Goal: Task Accomplishment & Management: Manage account settings

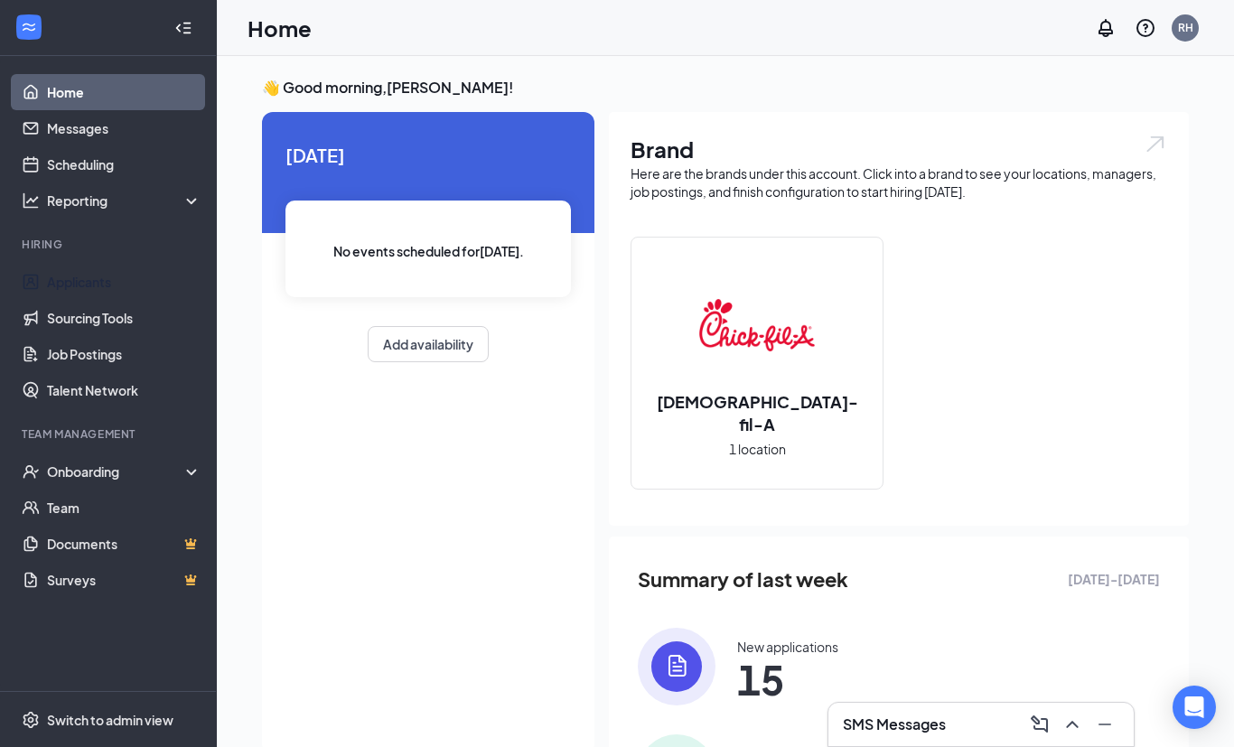
click at [106, 284] on link "Applicants" at bounding box center [124, 282] width 154 height 36
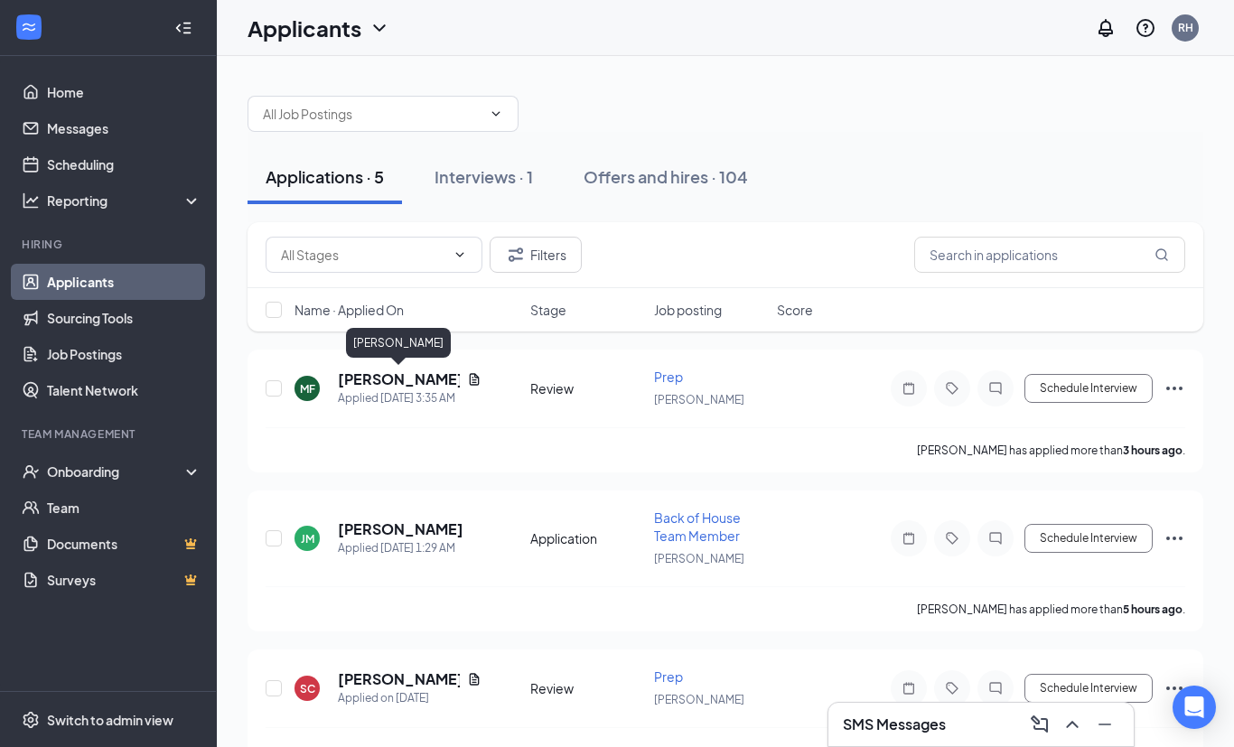
click at [392, 387] on h5 "[PERSON_NAME]" at bounding box center [399, 379] width 122 height 20
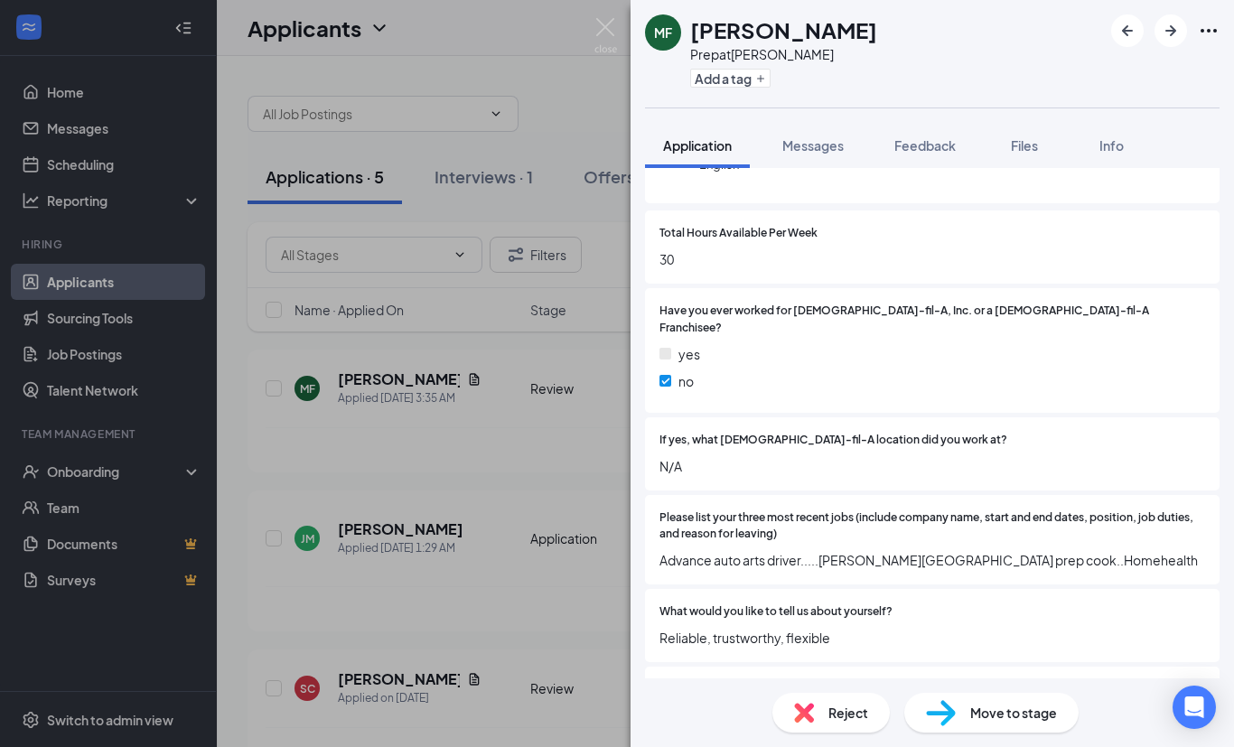
scroll to position [225, 0]
click at [531, 466] on div "MF [PERSON_NAME] Prep at [PERSON_NAME] Add a tag Application Messages Feedback …" at bounding box center [617, 373] width 1234 height 747
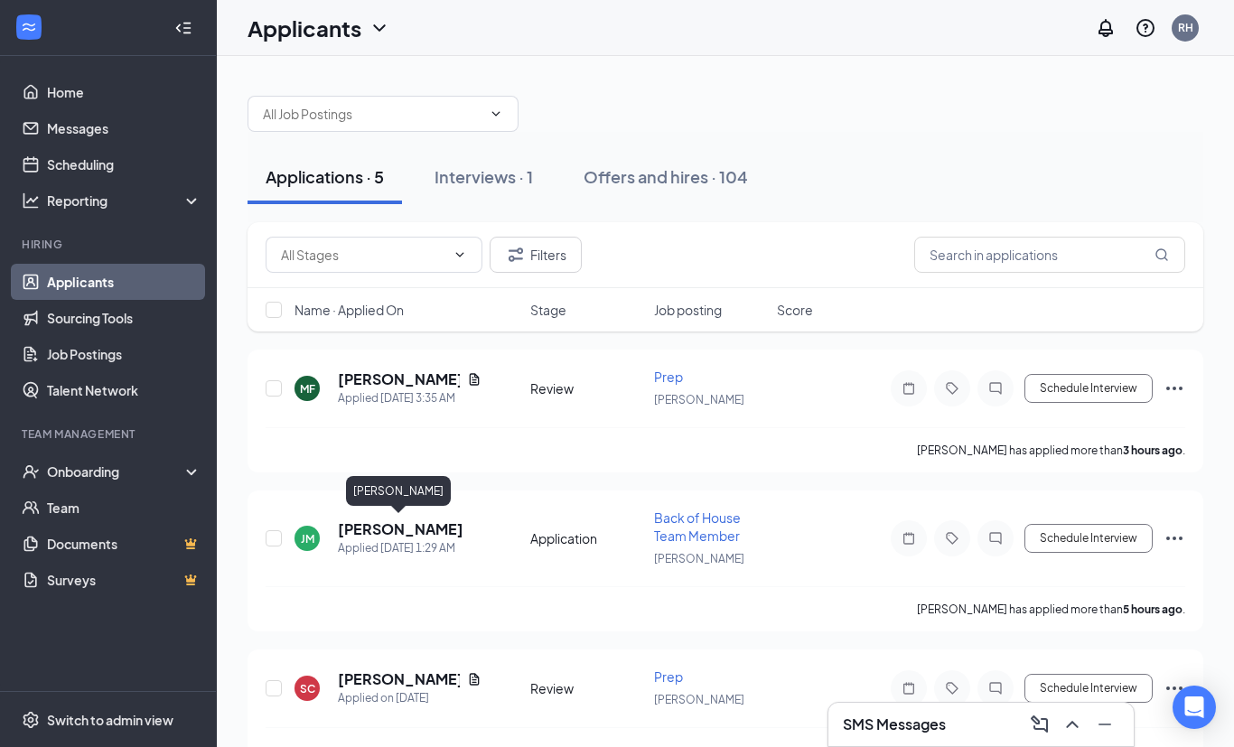
click at [414, 535] on h5 "[PERSON_NAME]" at bounding box center [401, 529] width 126 height 20
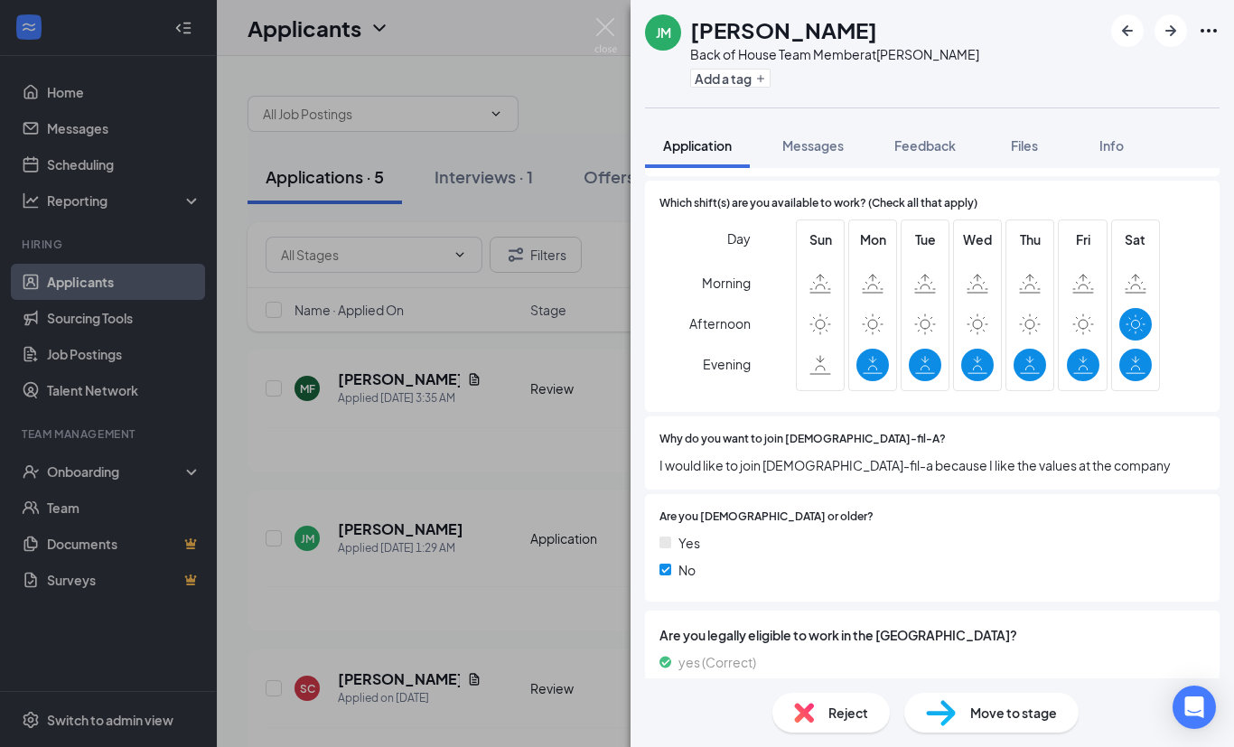
scroll to position [786, 0]
click at [480, 616] on div "JM [PERSON_NAME] Back of House Team Member at [PERSON_NAME] Add a tag Applicati…" at bounding box center [617, 373] width 1234 height 747
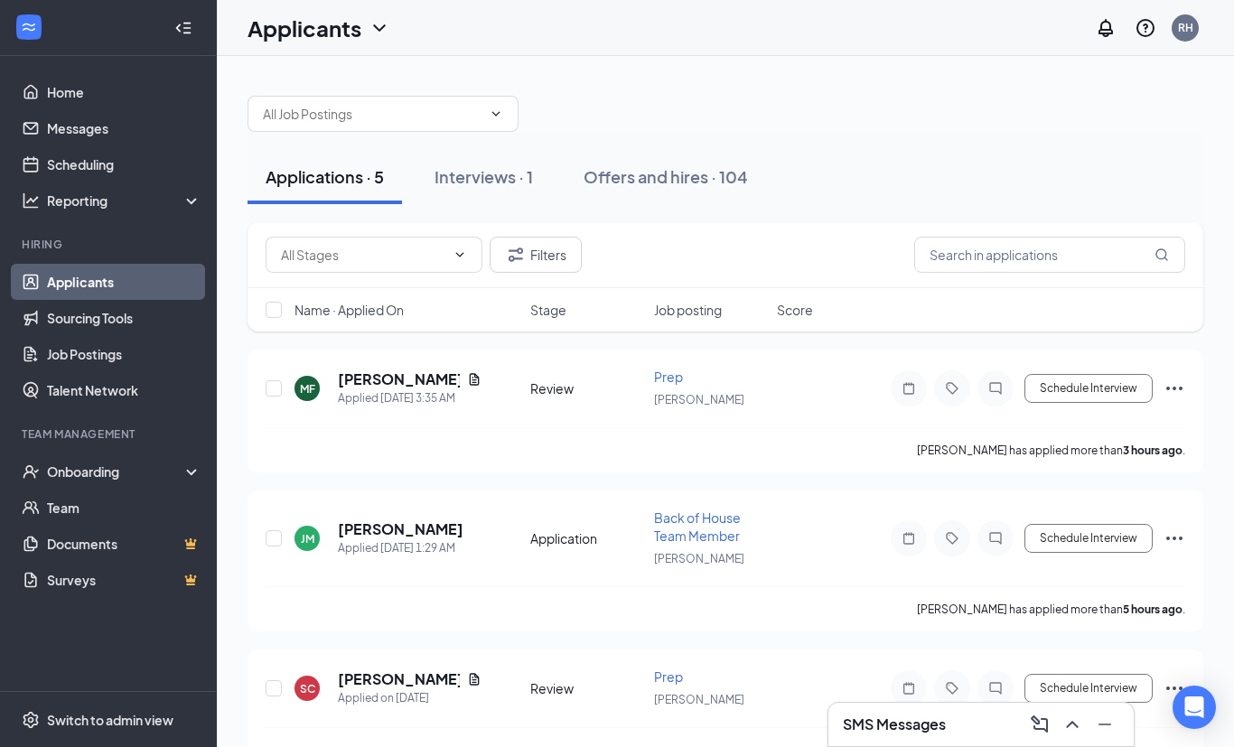
click at [1174, 539] on icon "Ellipses" at bounding box center [1174, 538] width 22 height 22
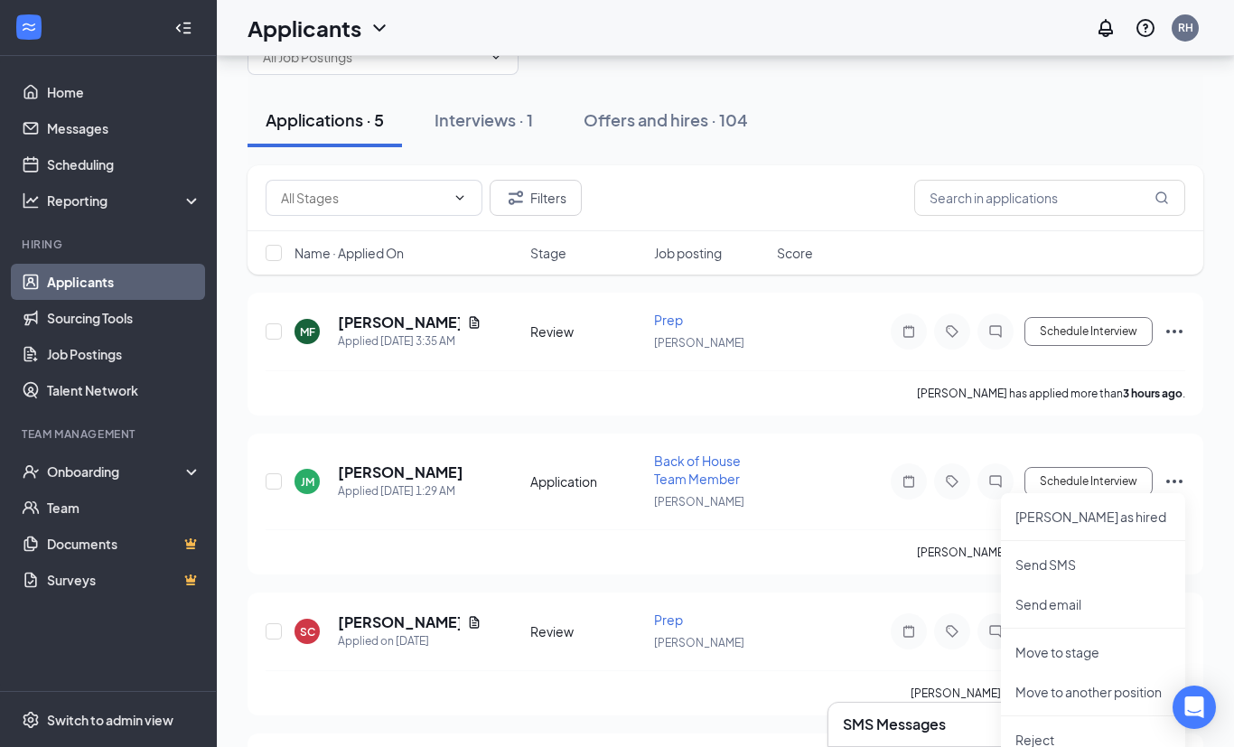
scroll to position [71, 0]
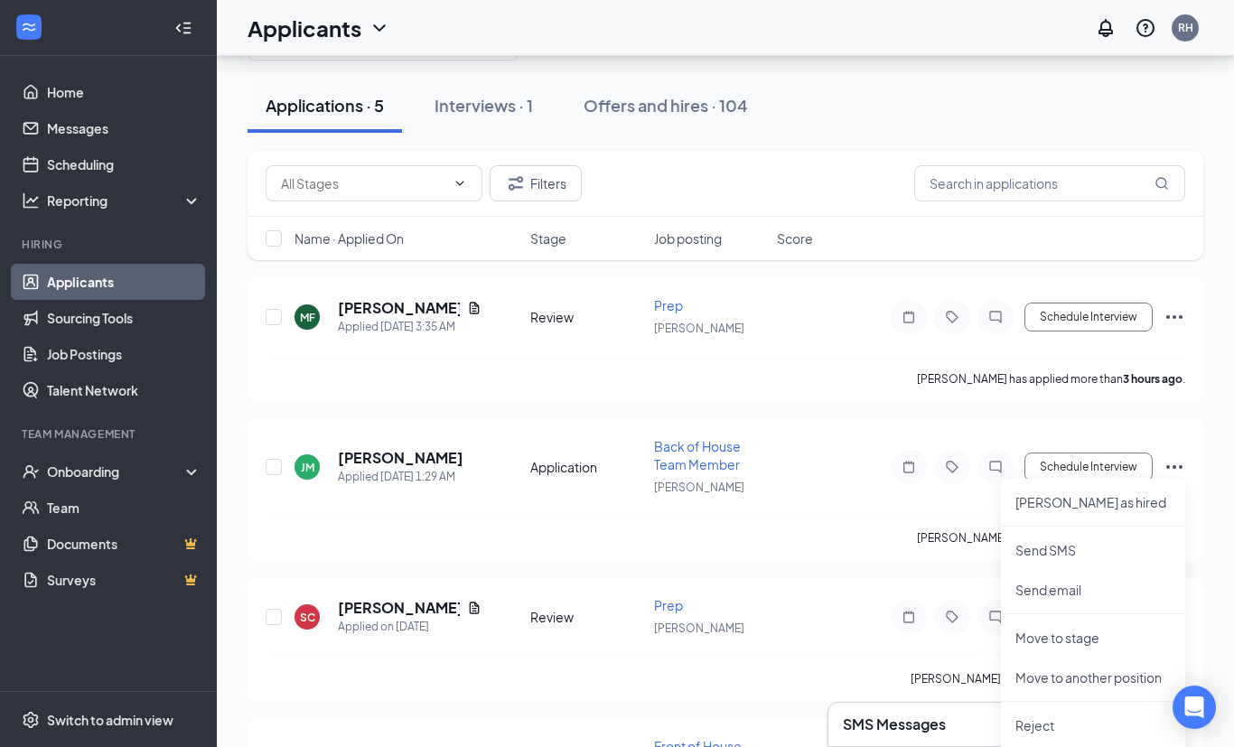
click at [1040, 734] on li "Reject" at bounding box center [1093, 725] width 184 height 40
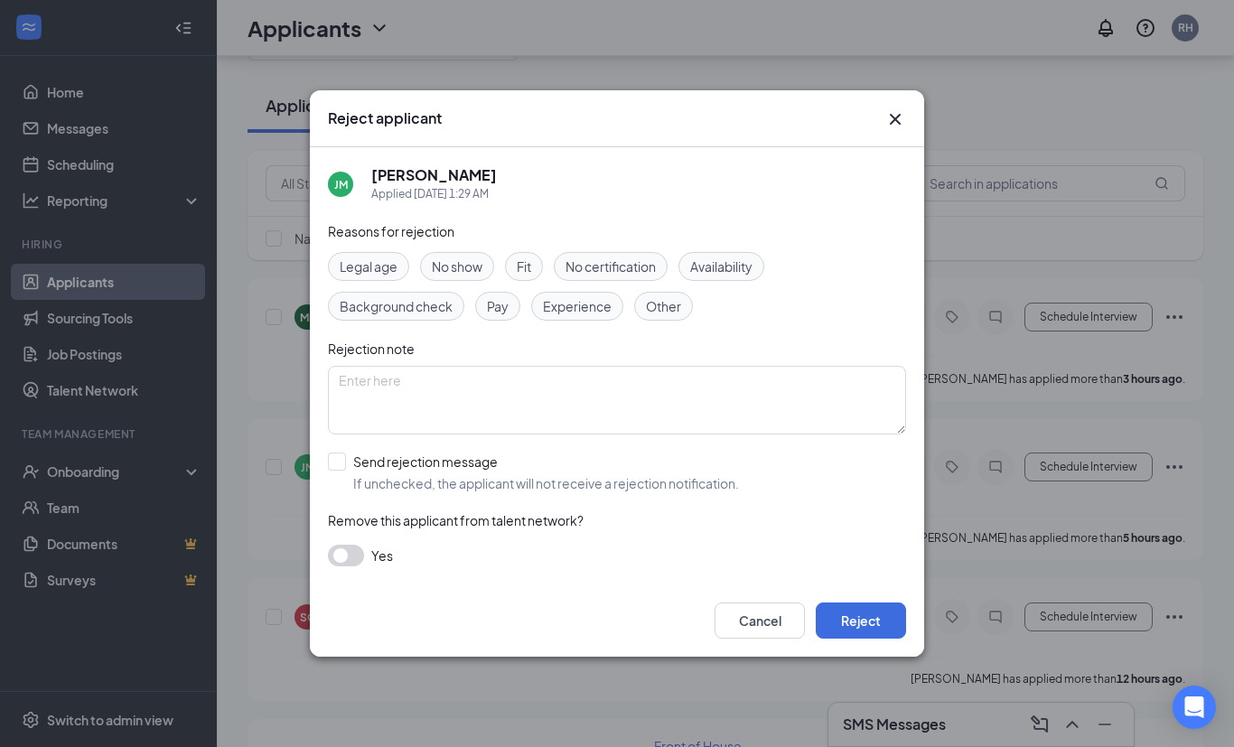
click at [340, 492] on input "Send rejection message If unchecked, the applicant will not receive a rejection…" at bounding box center [533, 472] width 411 height 40
checkbox input "true"
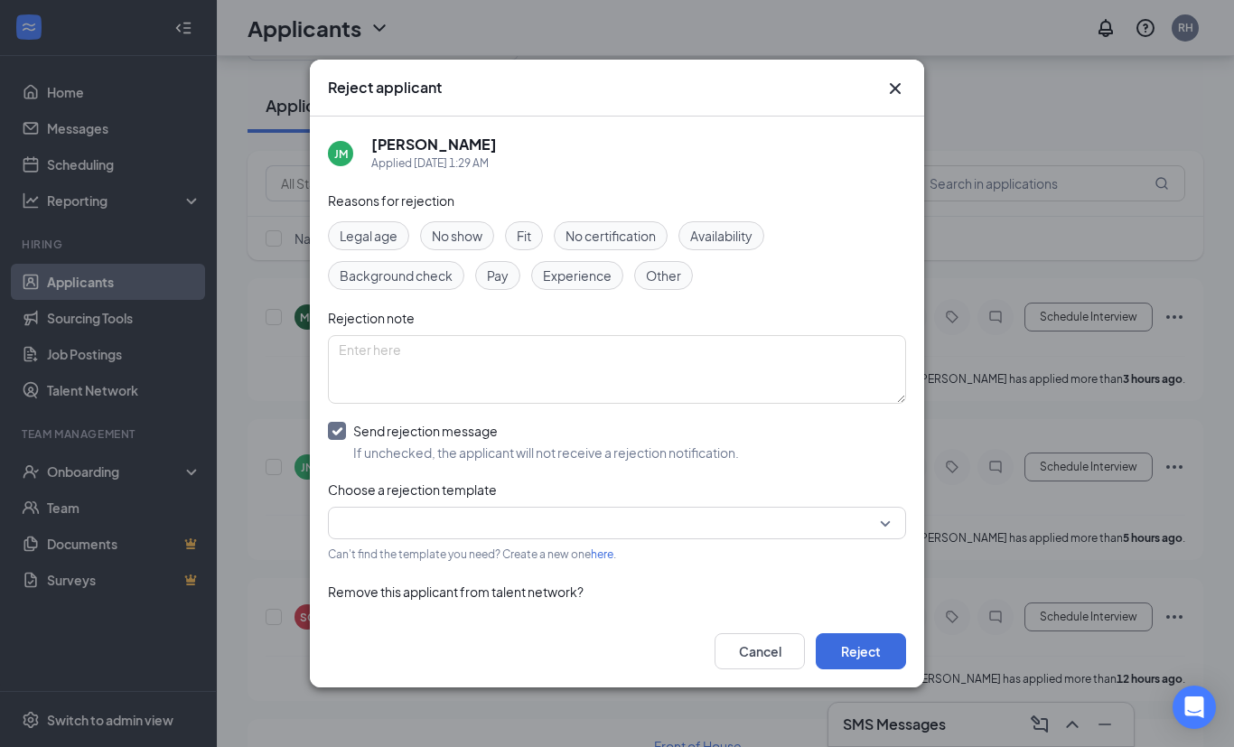
click at [468, 538] on input "search" at bounding box center [611, 523] width 544 height 31
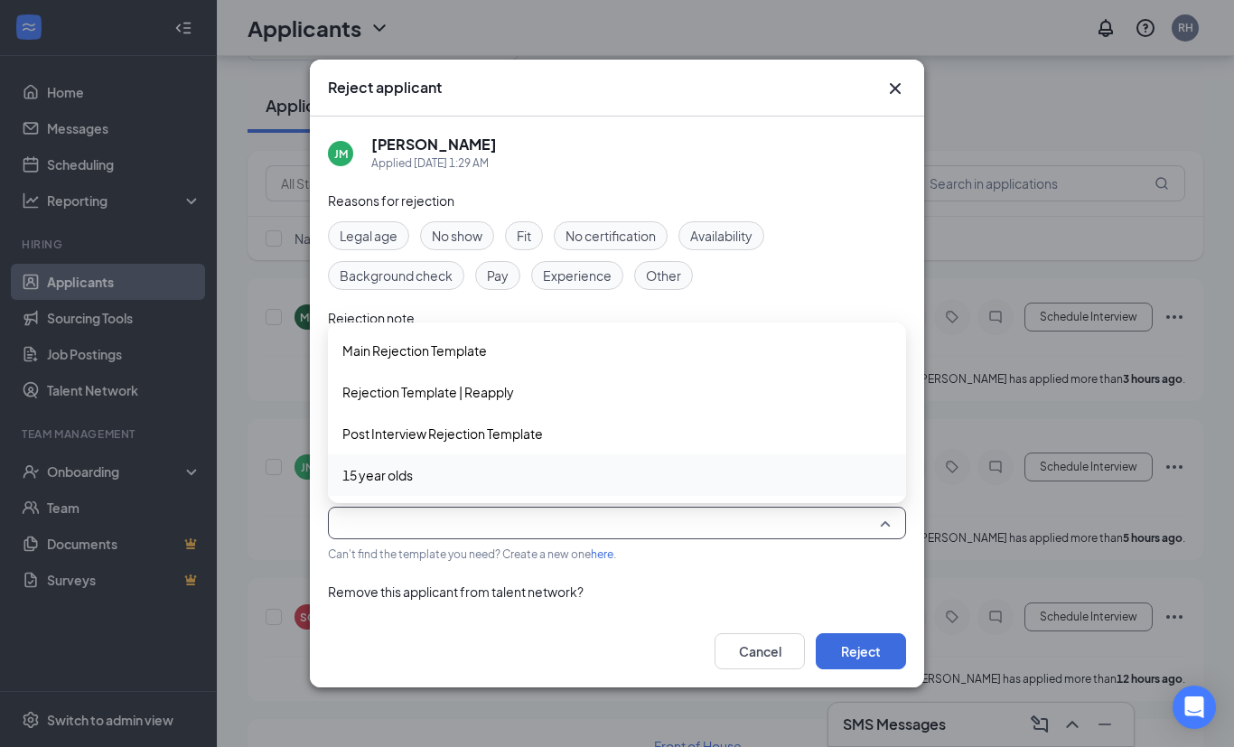
click at [405, 485] on span "15 year olds" at bounding box center [377, 475] width 70 height 20
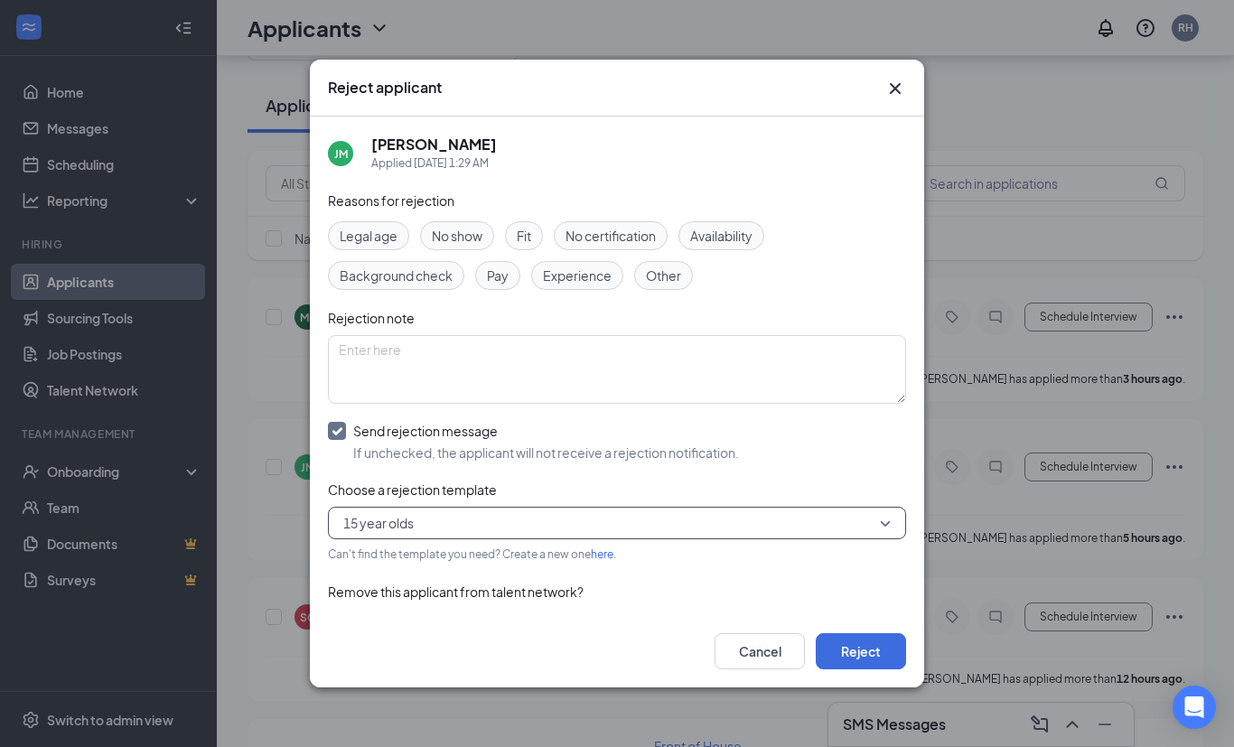
click at [855, 669] on button "Reject" at bounding box center [861, 651] width 90 height 36
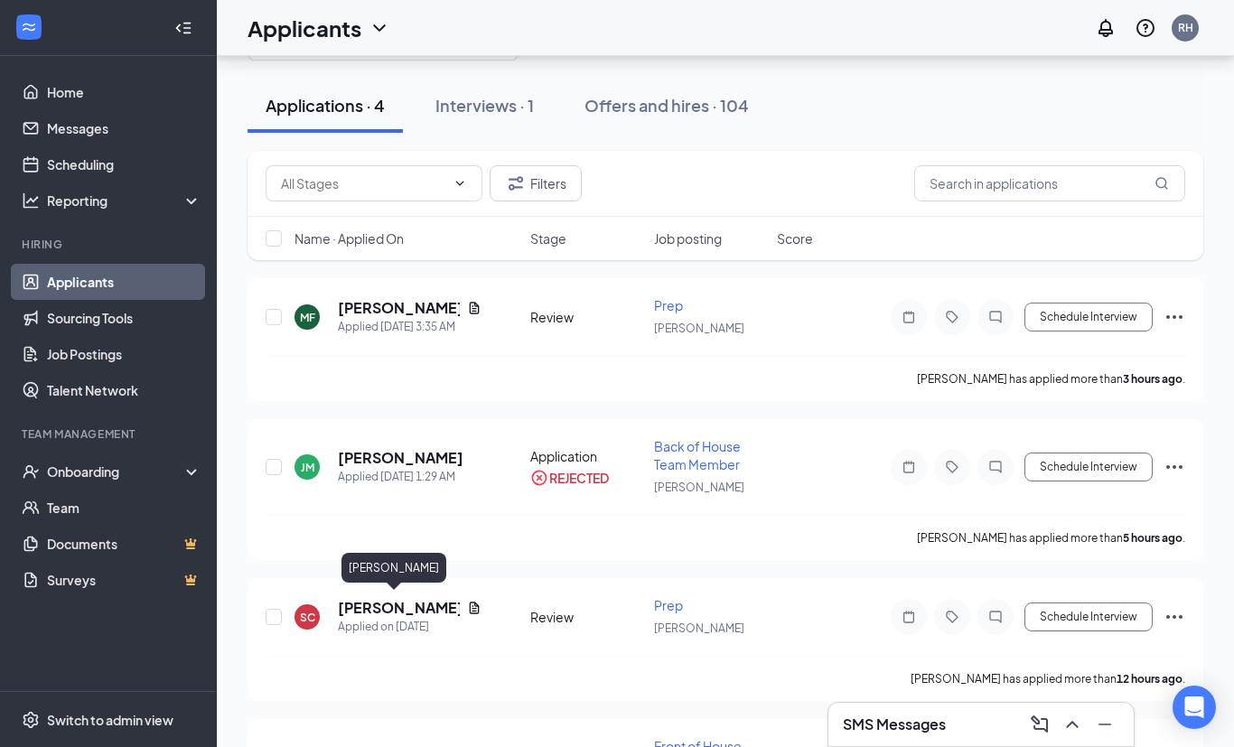
click at [388, 607] on h5 "[PERSON_NAME]" at bounding box center [399, 608] width 122 height 20
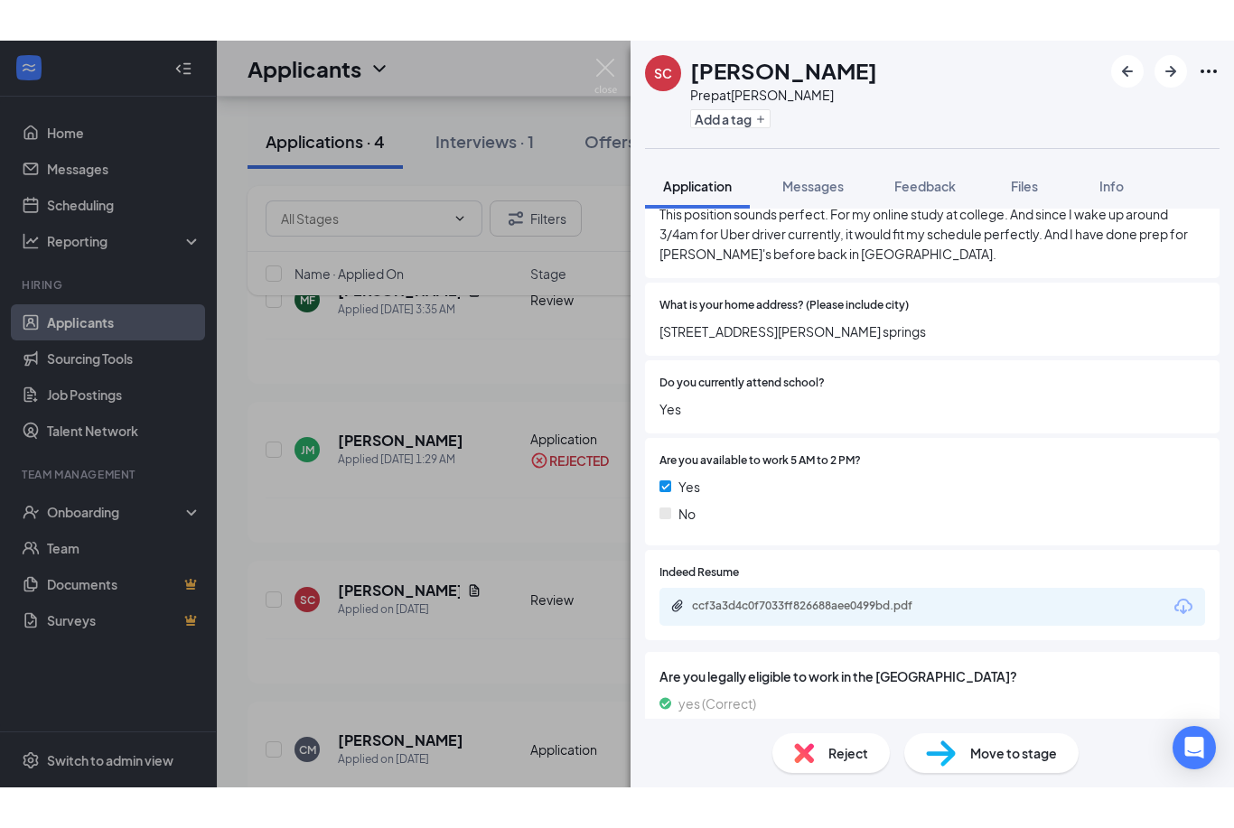
scroll to position [58, 0]
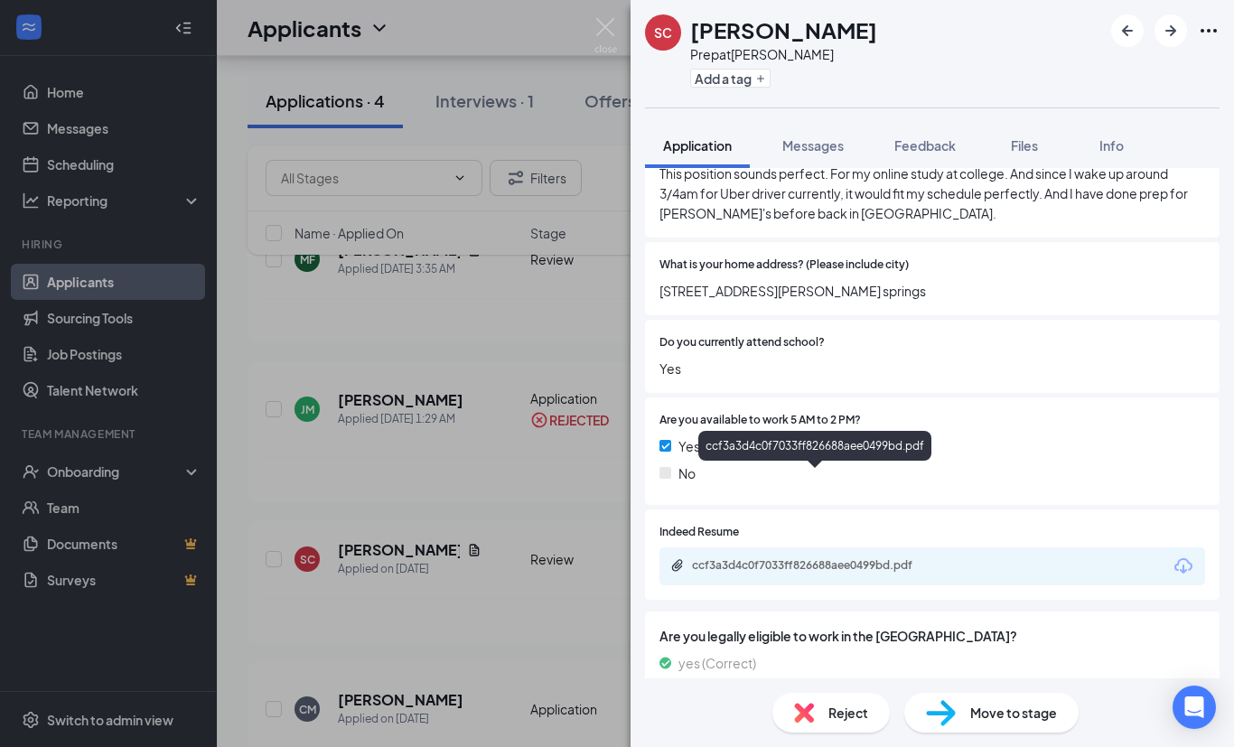
click at [819, 558] on div "ccf3a3d4c0f7033ff826688aee0499bd.pdf" at bounding box center [818, 565] width 253 height 14
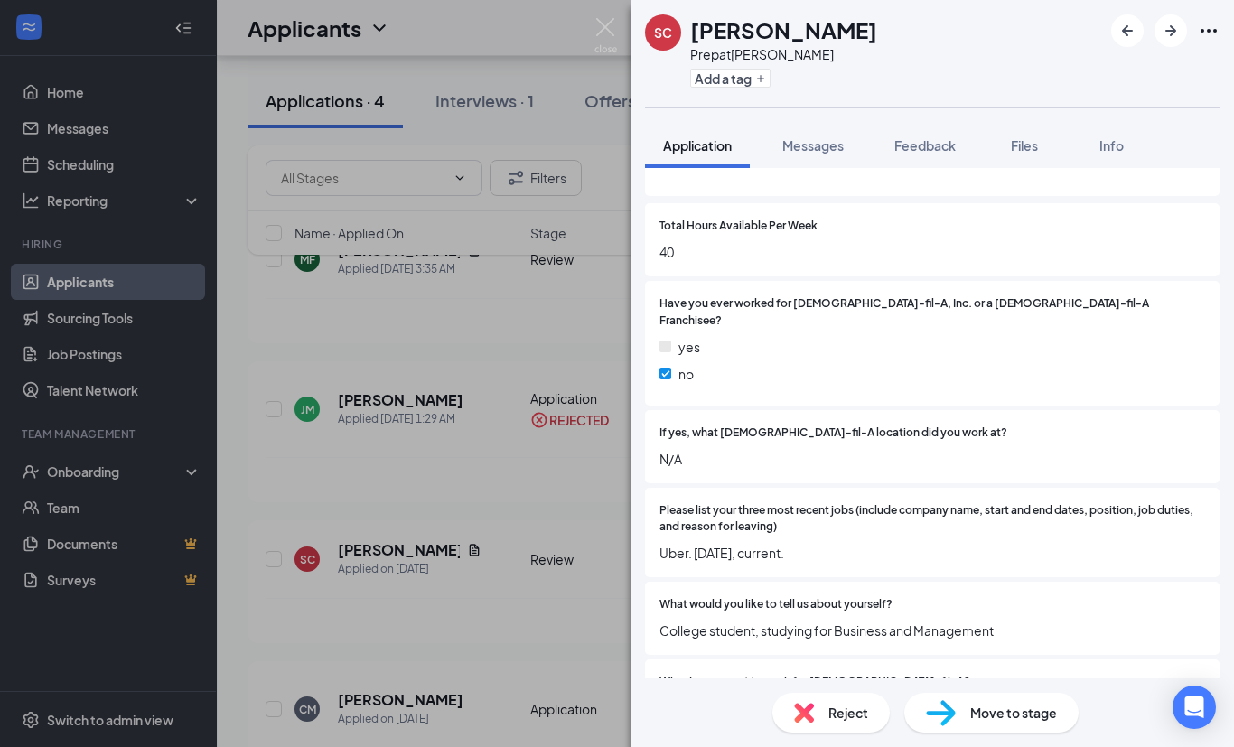
scroll to position [269, 0]
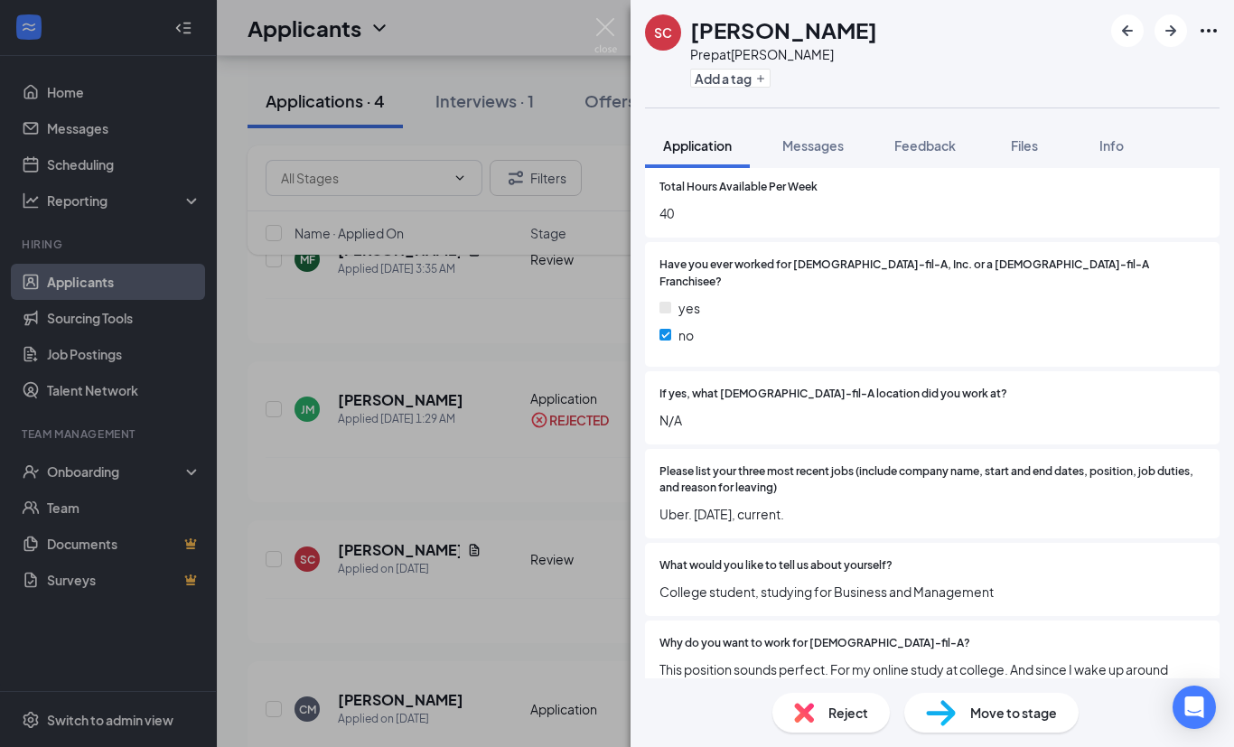
click at [544, 628] on div "SC [PERSON_NAME] Prep at [PERSON_NAME] Add a tag Application Messages Feedback …" at bounding box center [617, 373] width 1234 height 747
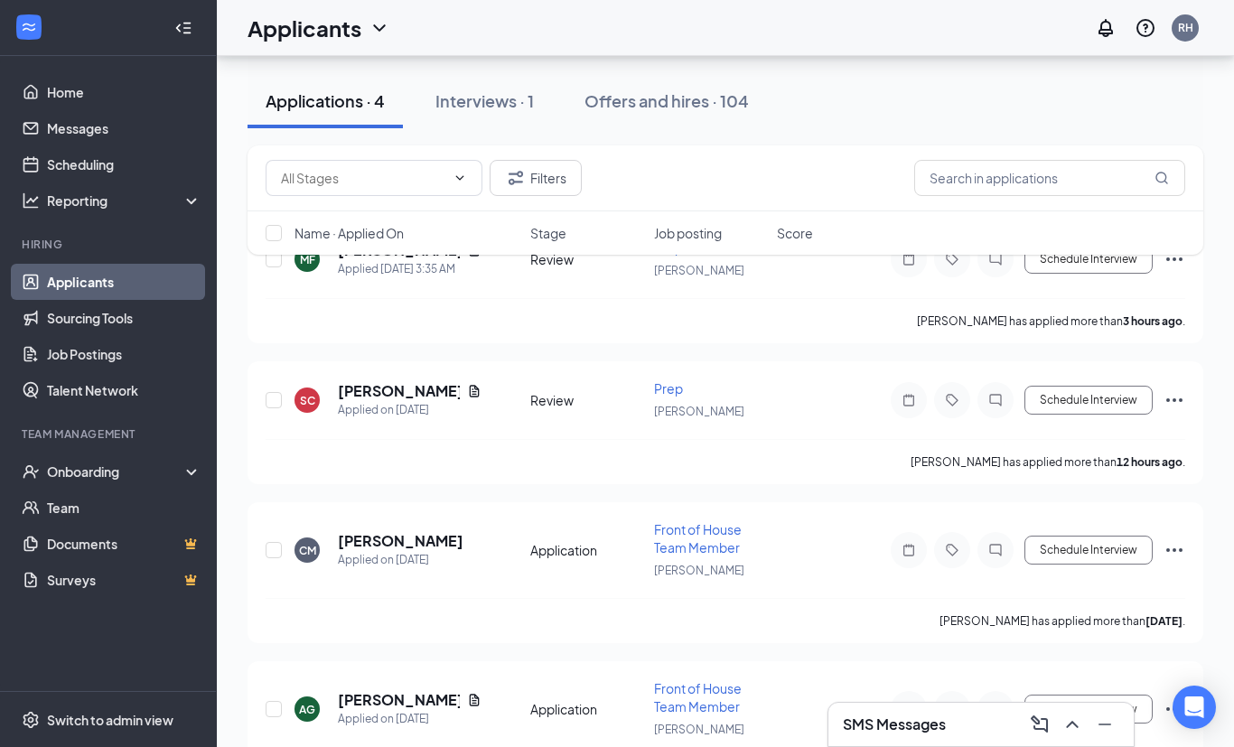
scroll to position [117, 0]
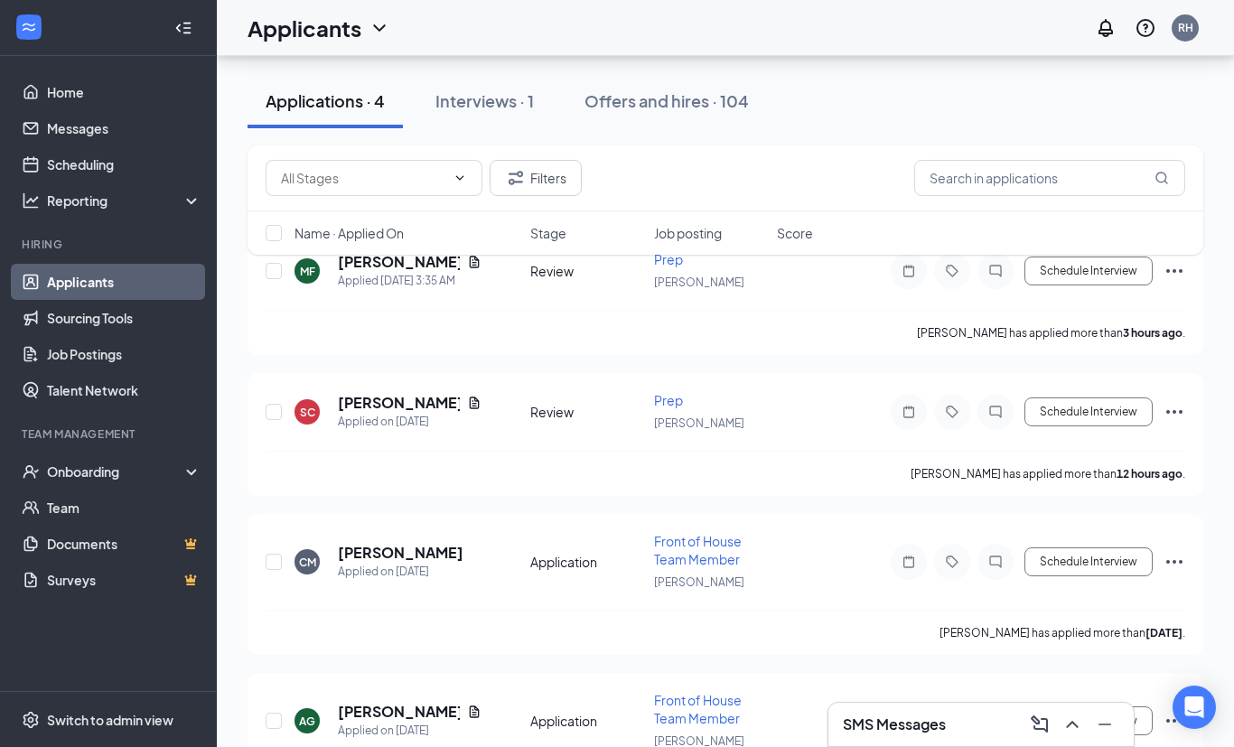
click at [1096, 416] on button "Schedule Interview" at bounding box center [1088, 411] width 128 height 29
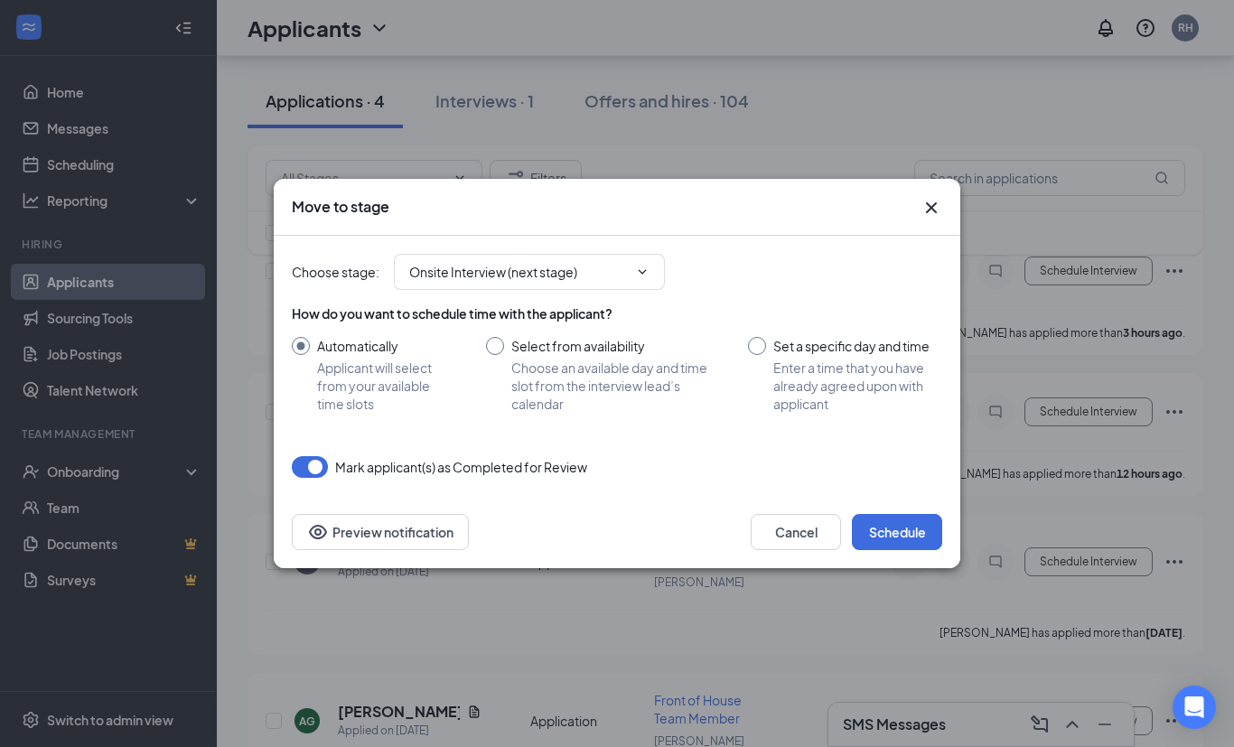
click at [890, 550] on button "Schedule" at bounding box center [897, 532] width 90 height 36
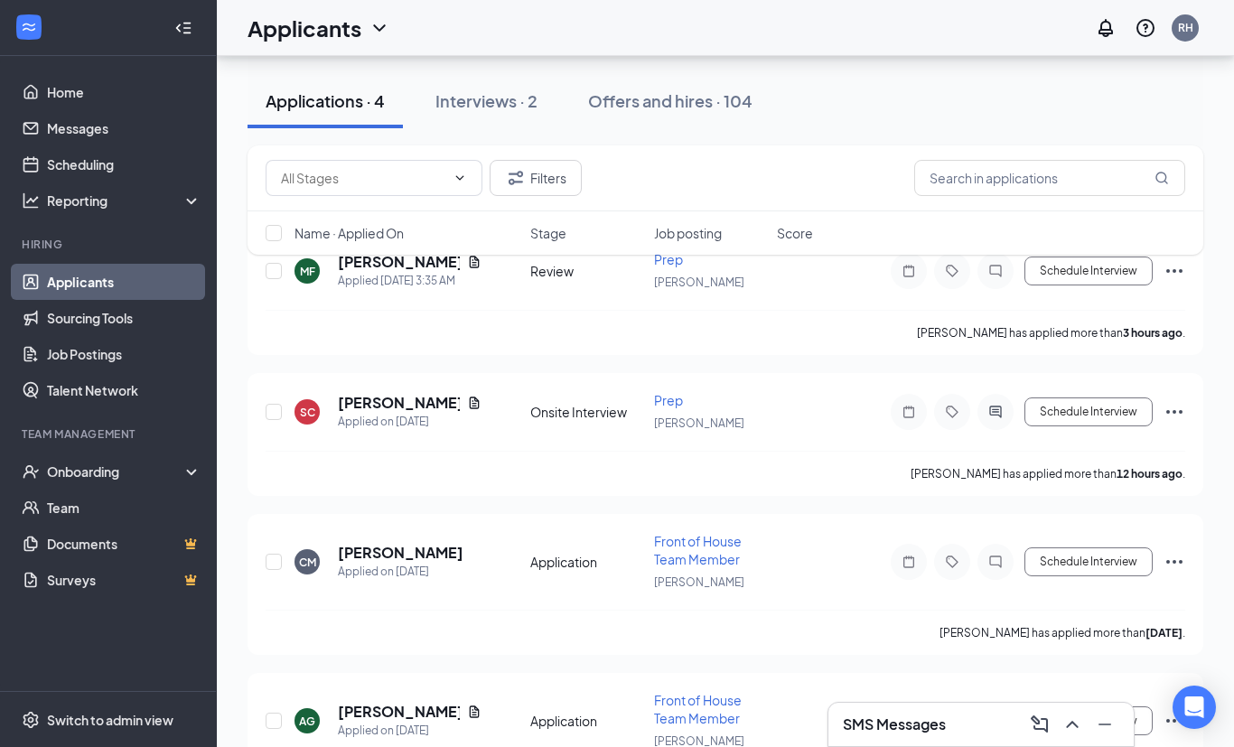
click at [398, 551] on h5 "[PERSON_NAME]" at bounding box center [401, 553] width 126 height 20
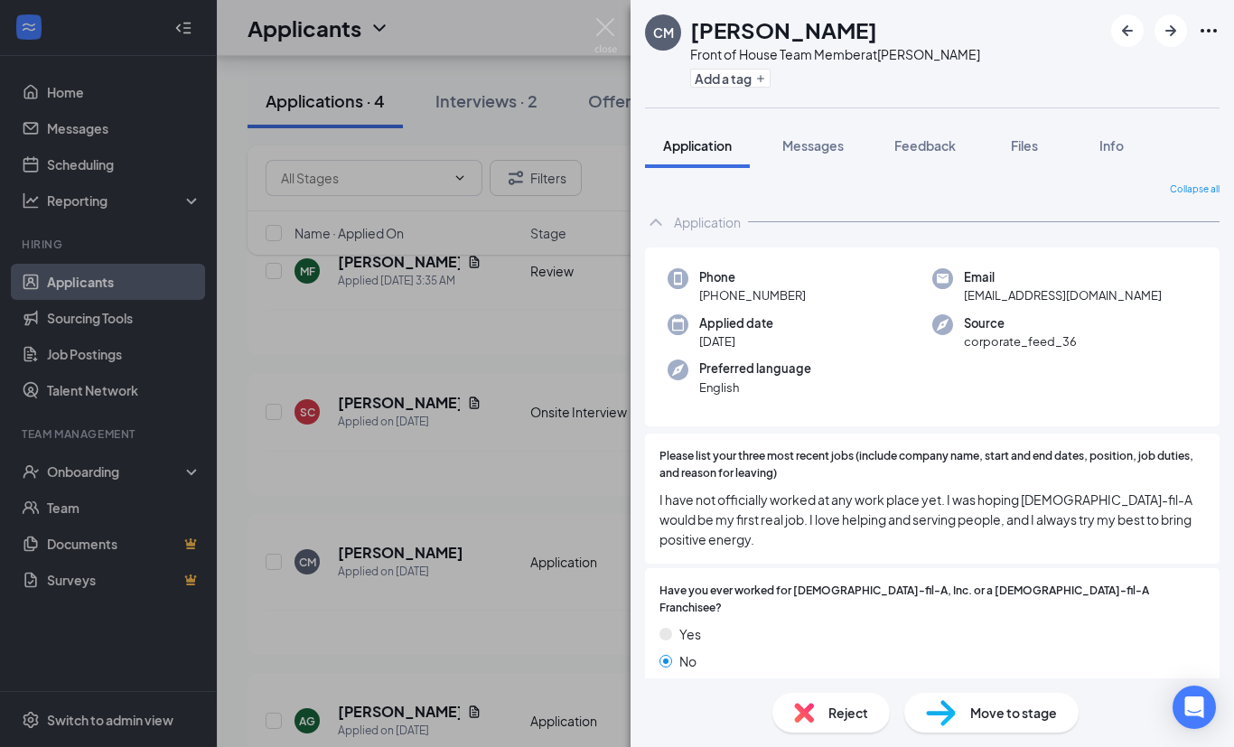
click at [1168, 735] on span "No, I haven't worked at any official work place." at bounding box center [931, 745] width 545 height 20
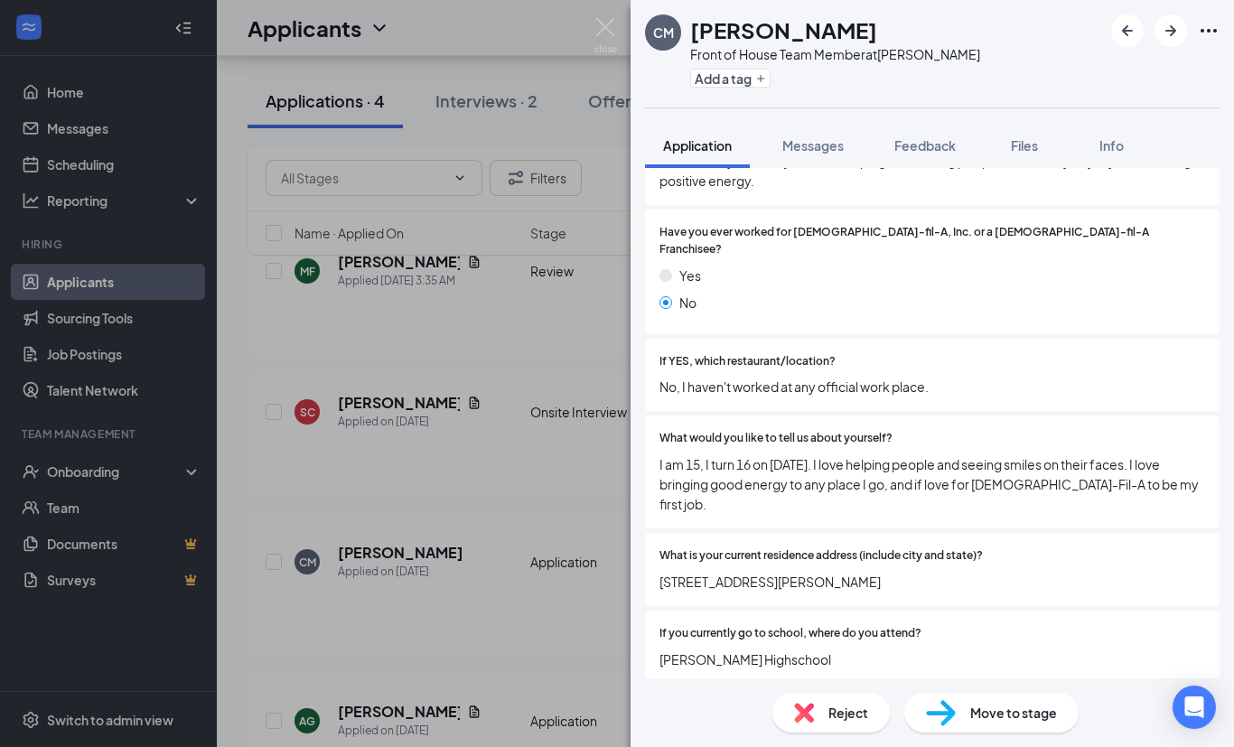
scroll to position [359, 0]
click at [517, 636] on div "CM [PERSON_NAME] Front of House Team Member at [PERSON_NAME] Add a tag Applicat…" at bounding box center [617, 373] width 1234 height 747
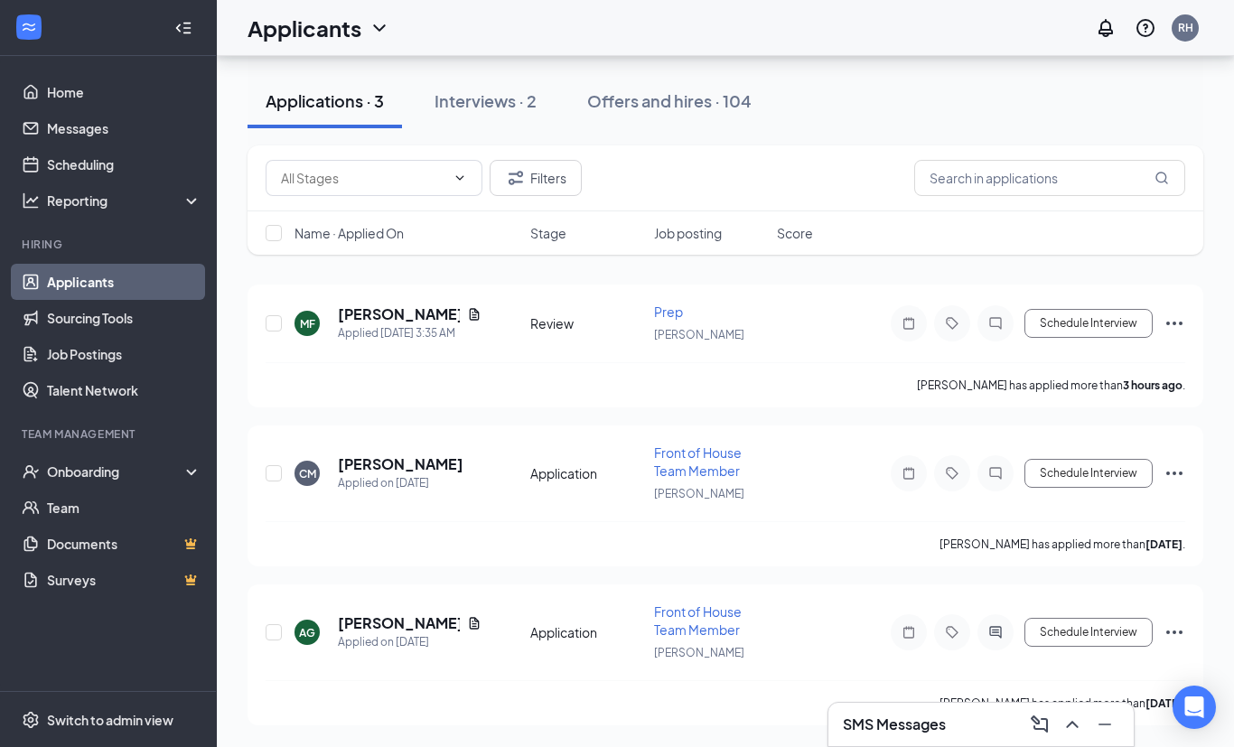
scroll to position [58, 0]
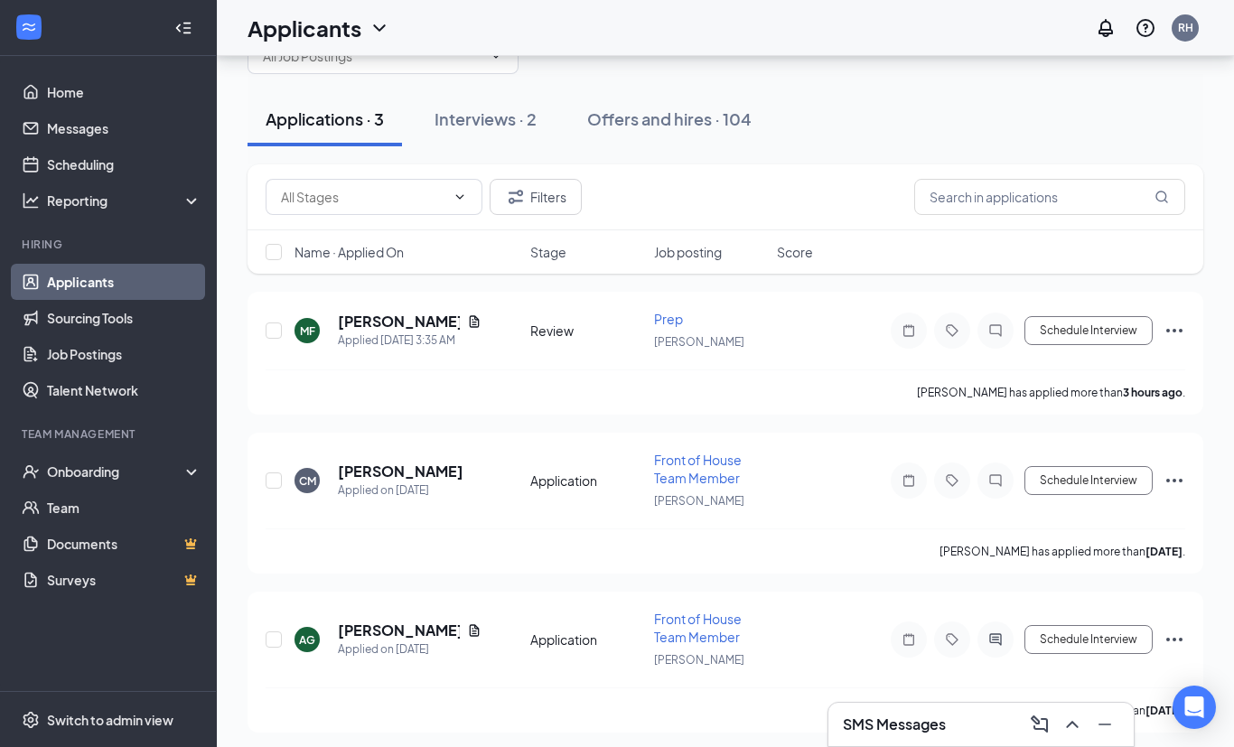
click at [1073, 479] on button "Schedule Interview" at bounding box center [1088, 480] width 128 height 29
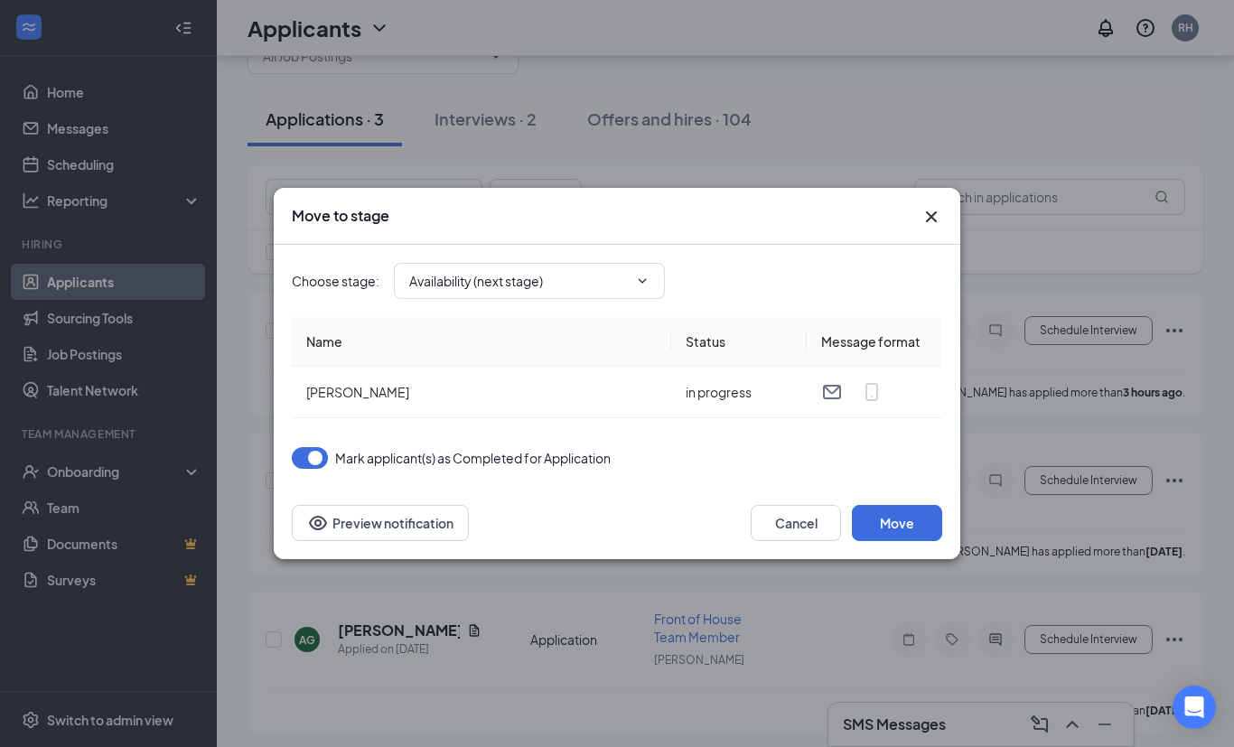
click at [911, 541] on button "Move" at bounding box center [897, 523] width 90 height 36
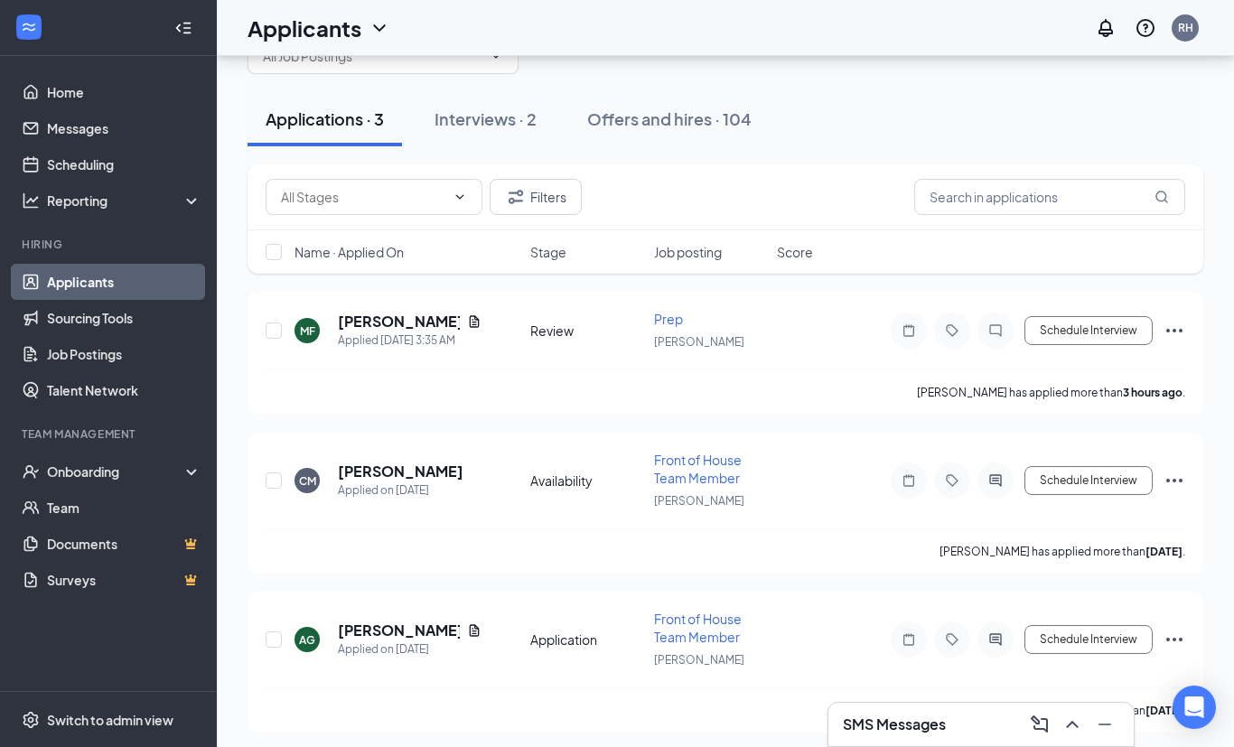
click at [480, 113] on div "Interviews · 2" at bounding box center [485, 118] width 102 height 23
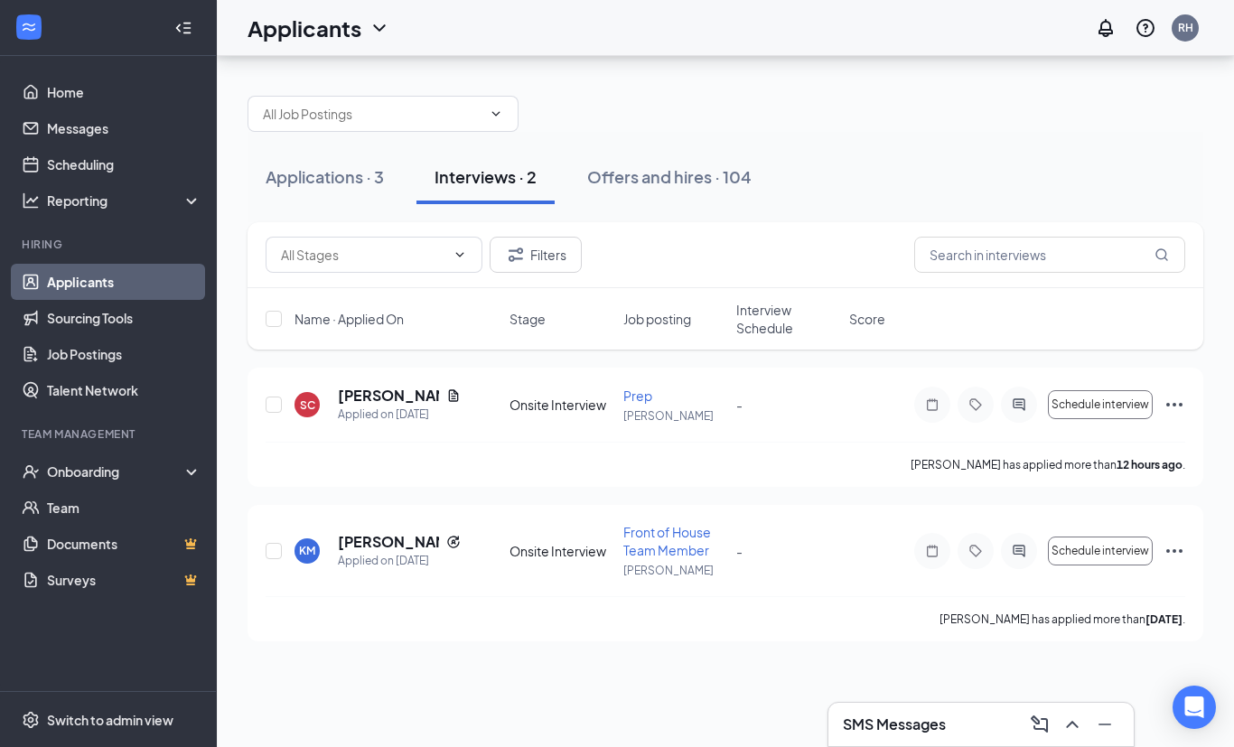
click at [352, 165] on div "Applications · 3" at bounding box center [325, 176] width 118 height 23
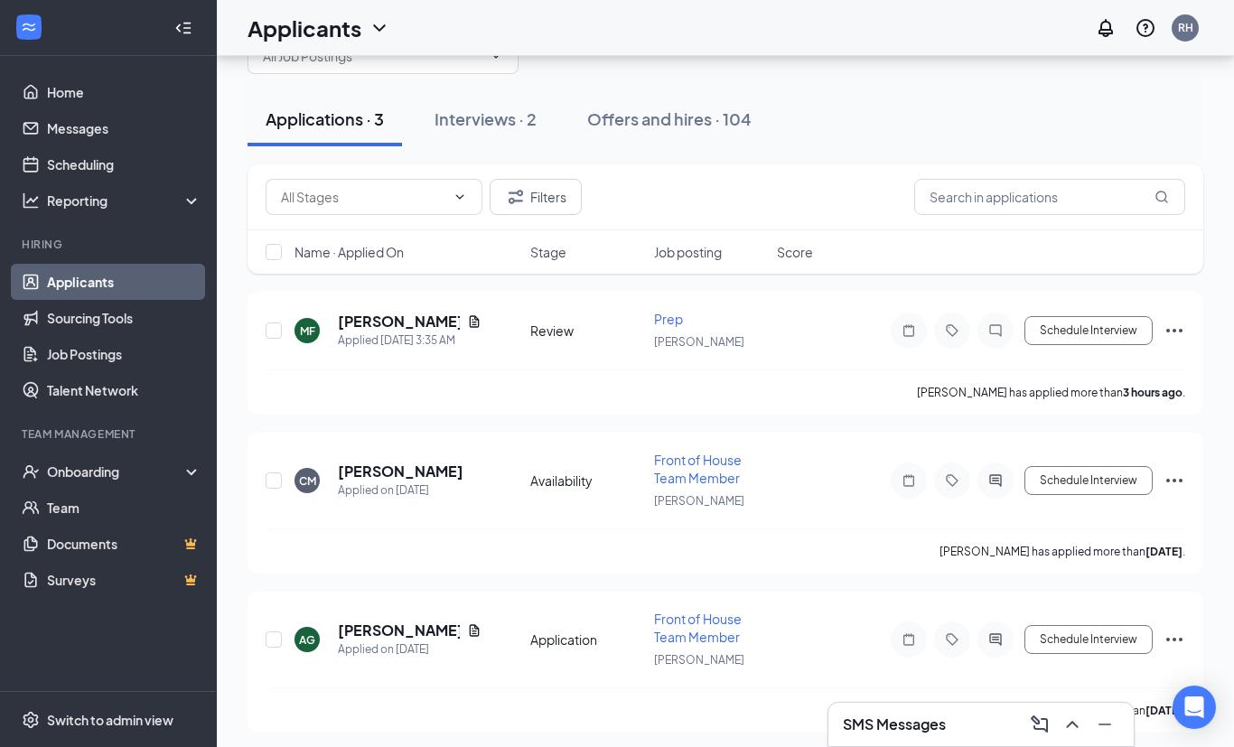
click at [1113, 487] on button "Schedule Interview" at bounding box center [1088, 480] width 128 height 29
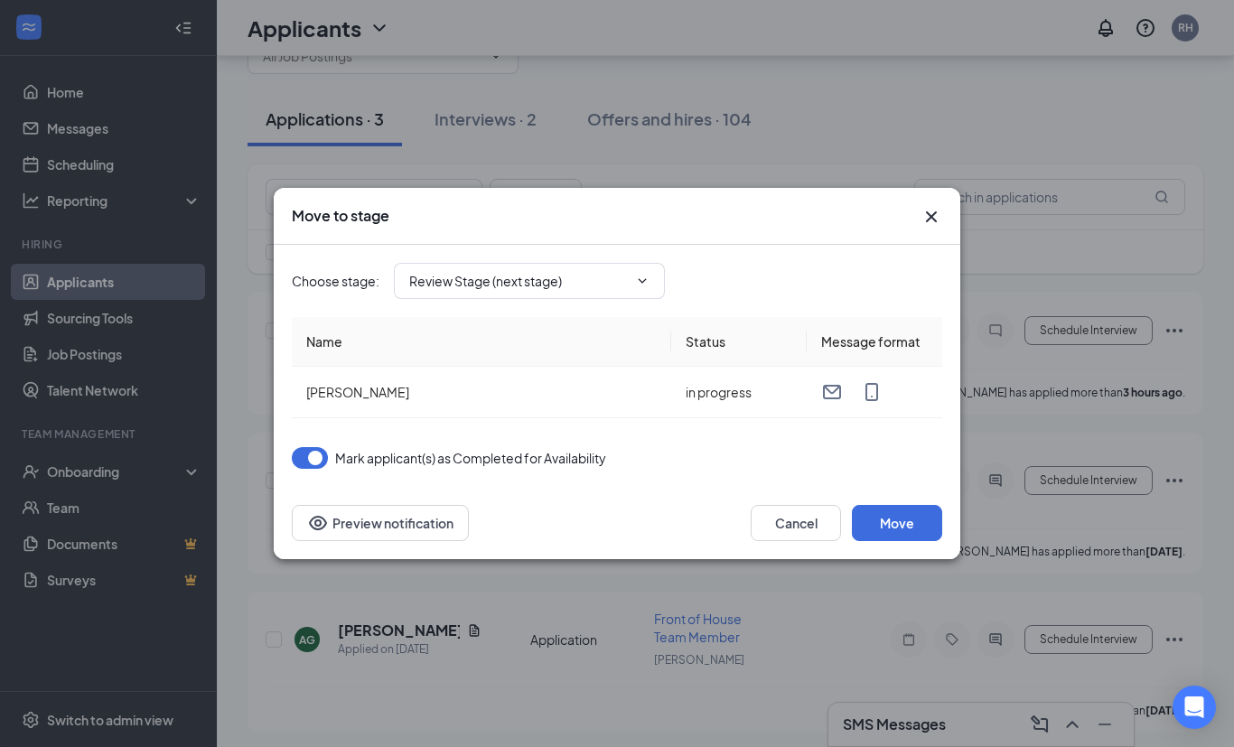
click at [638, 288] on icon "ChevronDown" at bounding box center [642, 281] width 14 height 14
click at [641, 288] on icon "ChevronDown" at bounding box center [642, 281] width 14 height 14
click at [622, 291] on input "Review Stage (next stage)" at bounding box center [518, 281] width 219 height 20
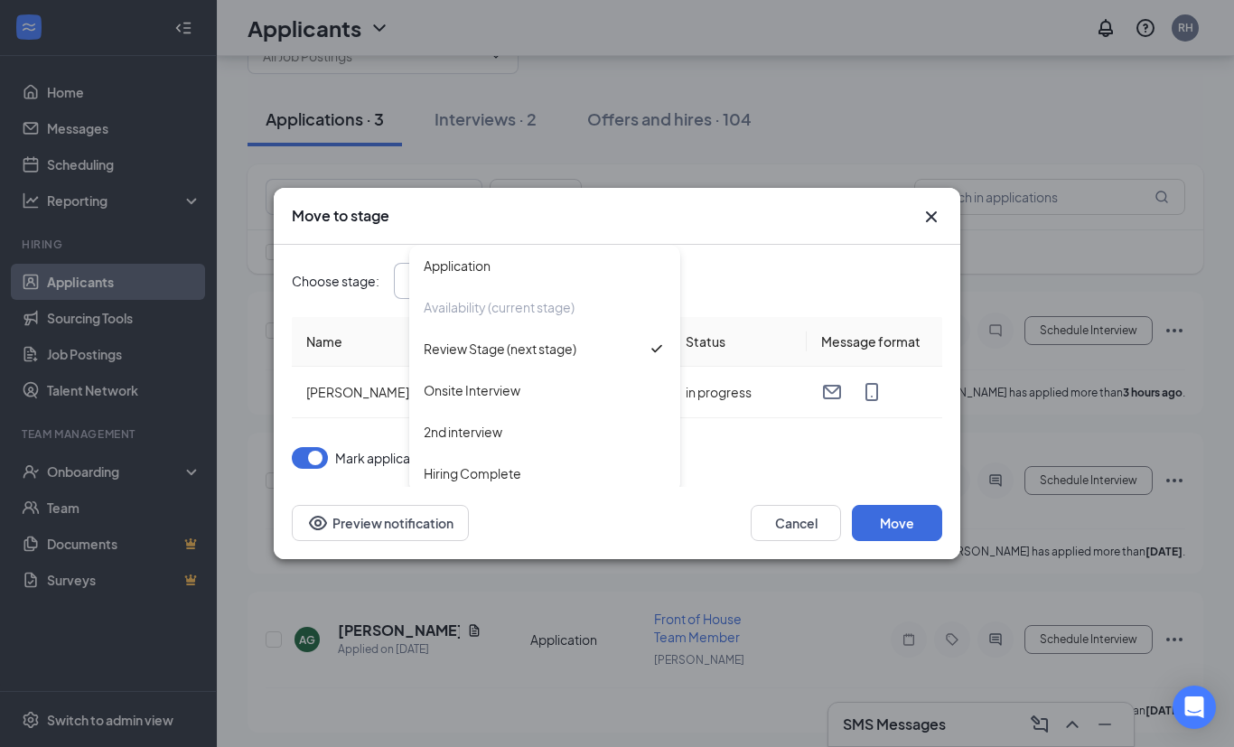
click at [521, 400] on div "Onsite Interview" at bounding box center [545, 390] width 242 height 20
type input "Onsite Interview"
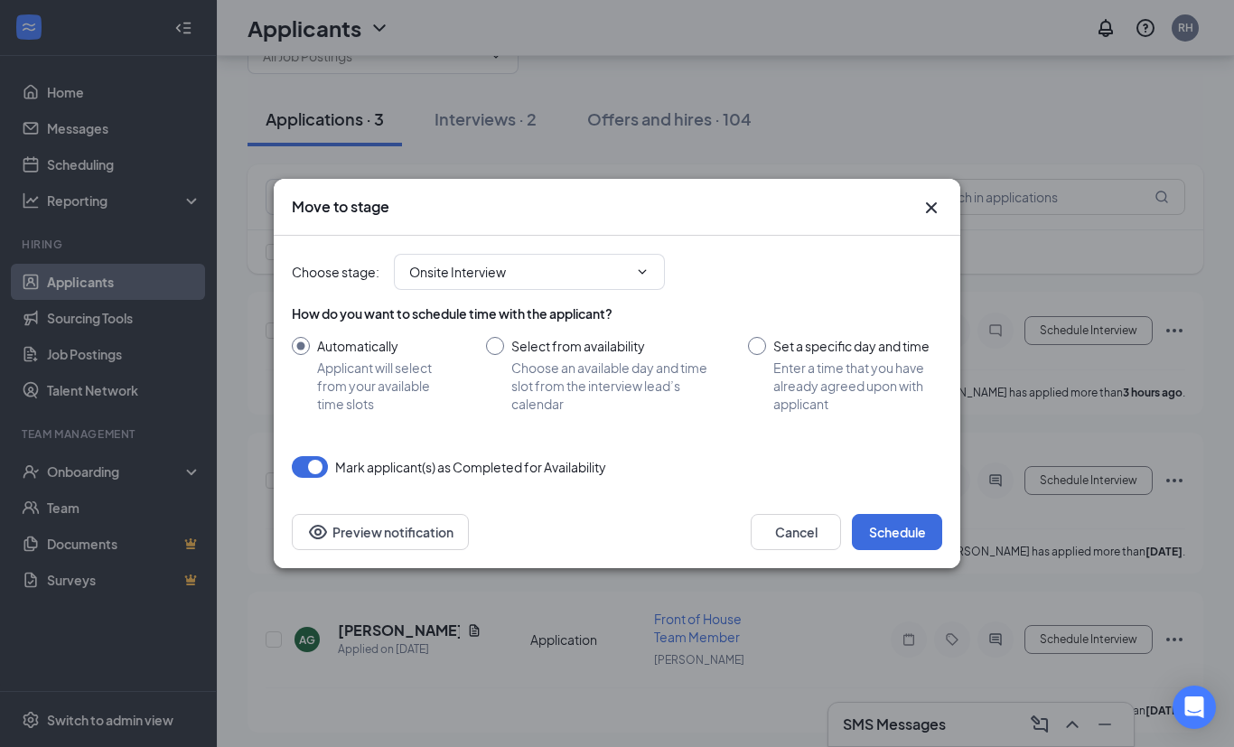
click at [895, 550] on button "Schedule" at bounding box center [897, 532] width 90 height 36
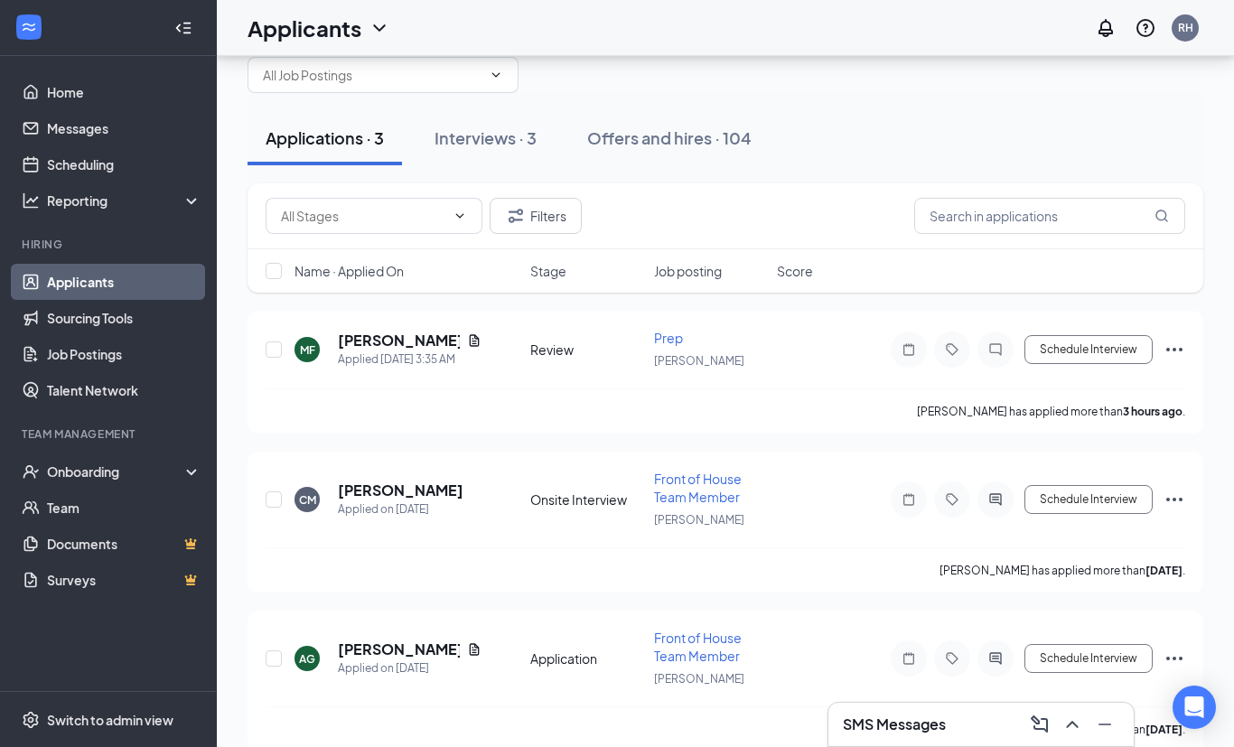
scroll to position [33, 0]
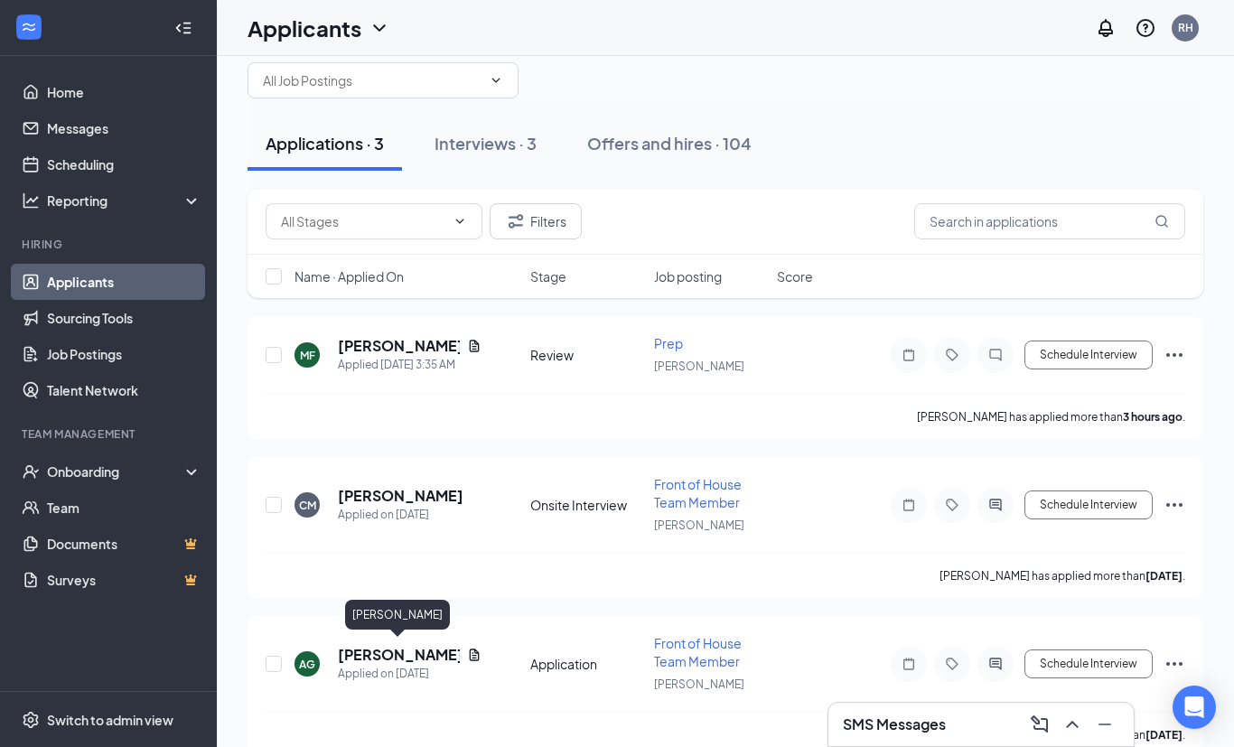
click at [395, 656] on h5 "[PERSON_NAME]" at bounding box center [399, 655] width 122 height 20
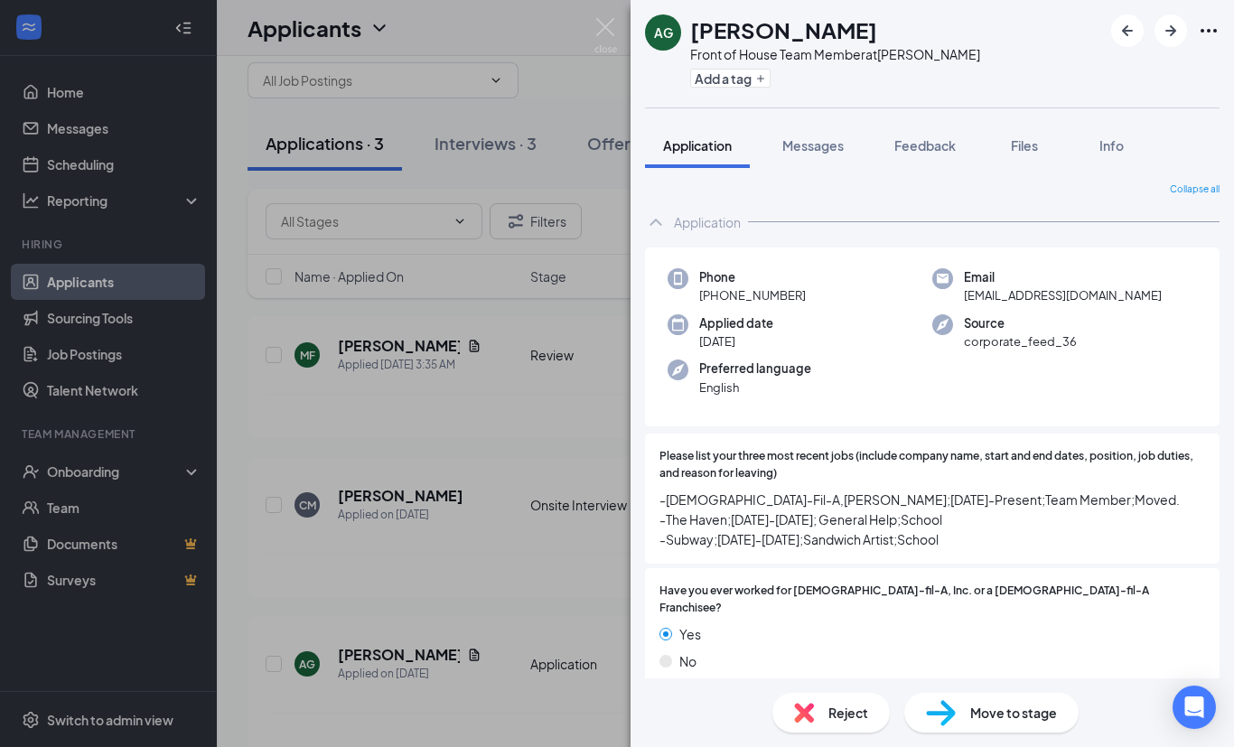
scroll to position [-1, 0]
click at [807, 143] on span "Messages" at bounding box center [812, 145] width 61 height 16
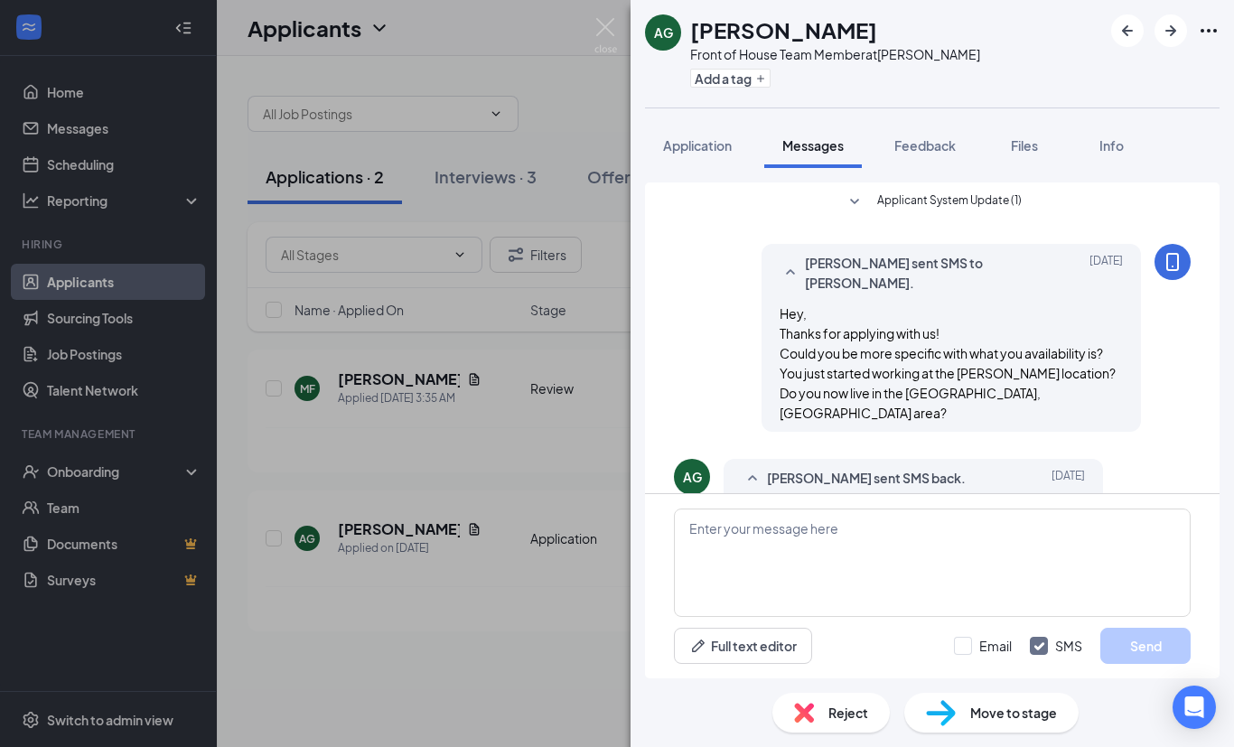
click at [499, 674] on div "AG [PERSON_NAME] Front of House Team Member at [PERSON_NAME] Add a tag Applicat…" at bounding box center [617, 373] width 1234 height 747
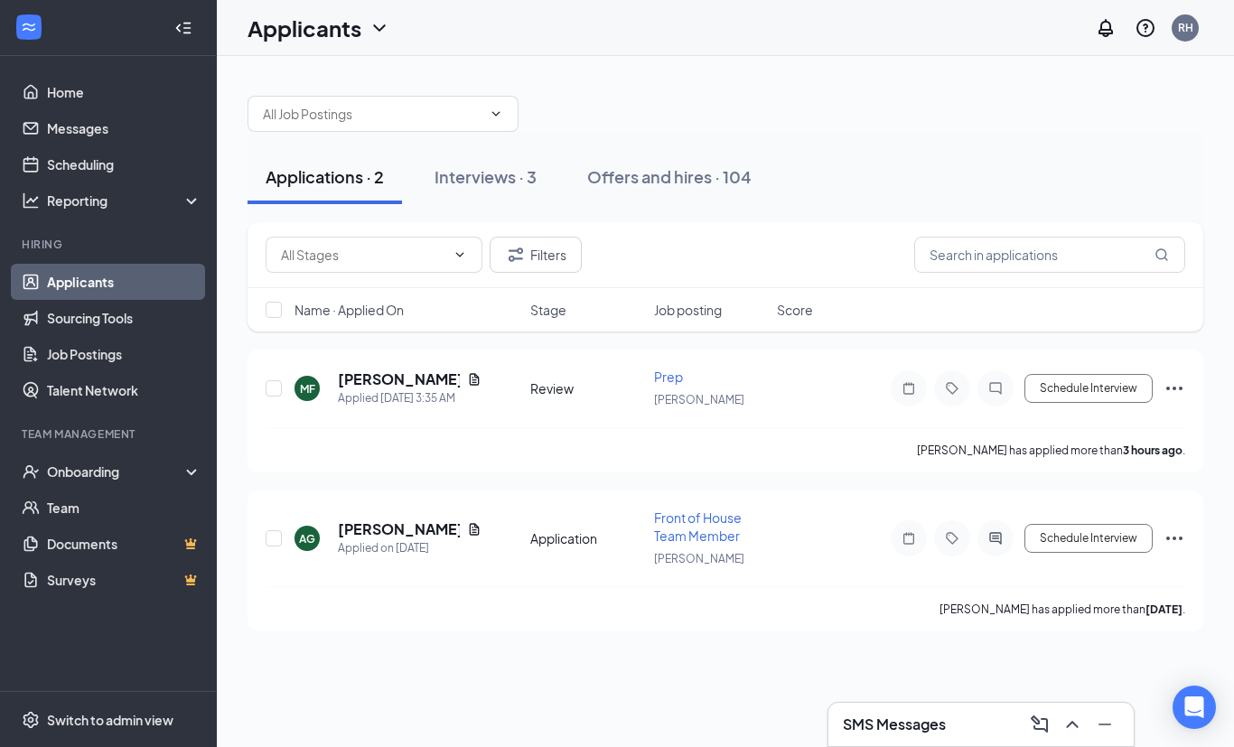
click at [1090, 524] on button "Schedule Interview" at bounding box center [1088, 538] width 128 height 29
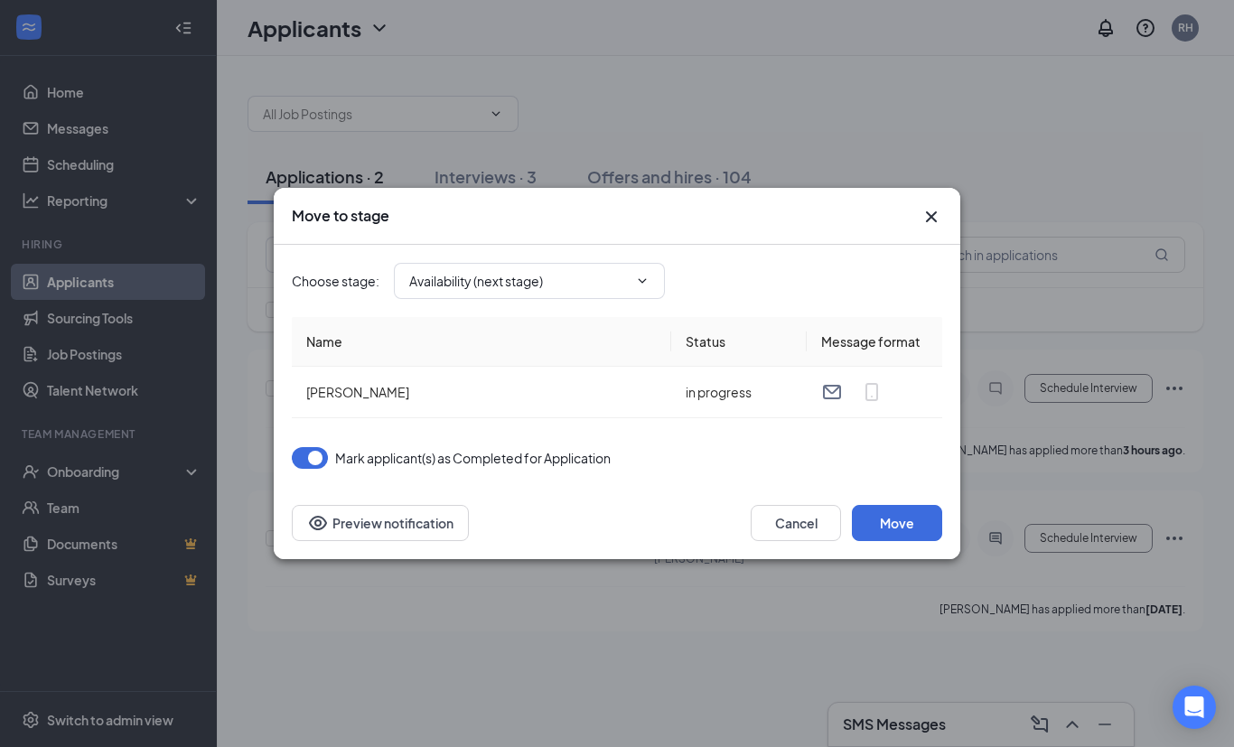
click at [638, 299] on span "Availability (next stage)" at bounding box center [529, 281] width 271 height 36
click at [628, 291] on input "Availability (next stage)" at bounding box center [518, 281] width 219 height 20
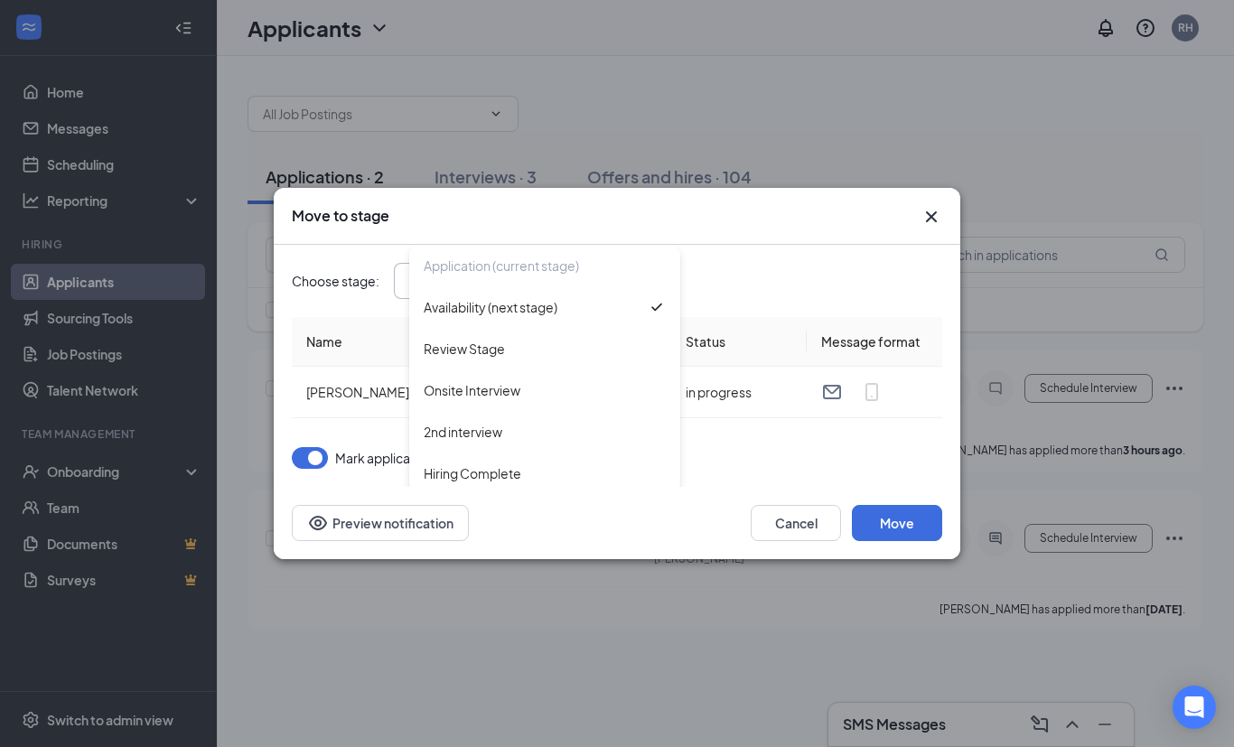
click at [498, 442] on div "2nd interview" at bounding box center [463, 432] width 79 height 20
type input "2nd interview"
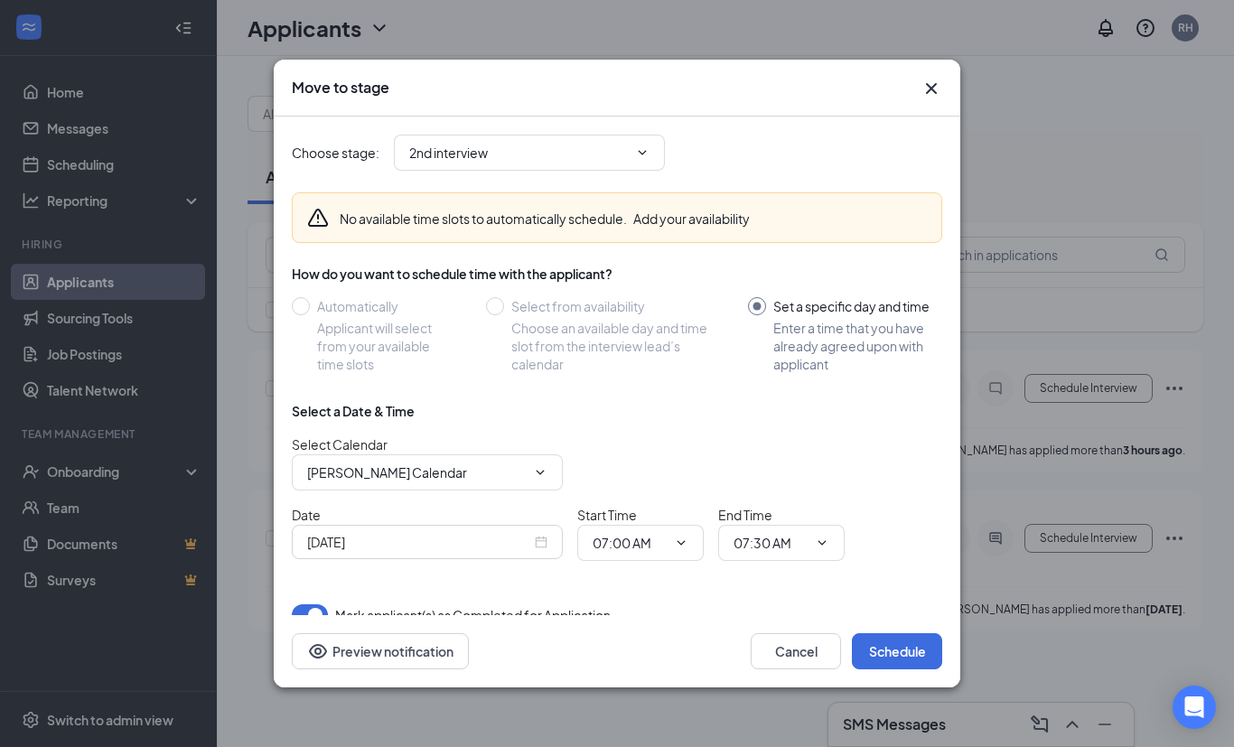
click at [937, 99] on icon "Cross" at bounding box center [931, 89] width 22 height 22
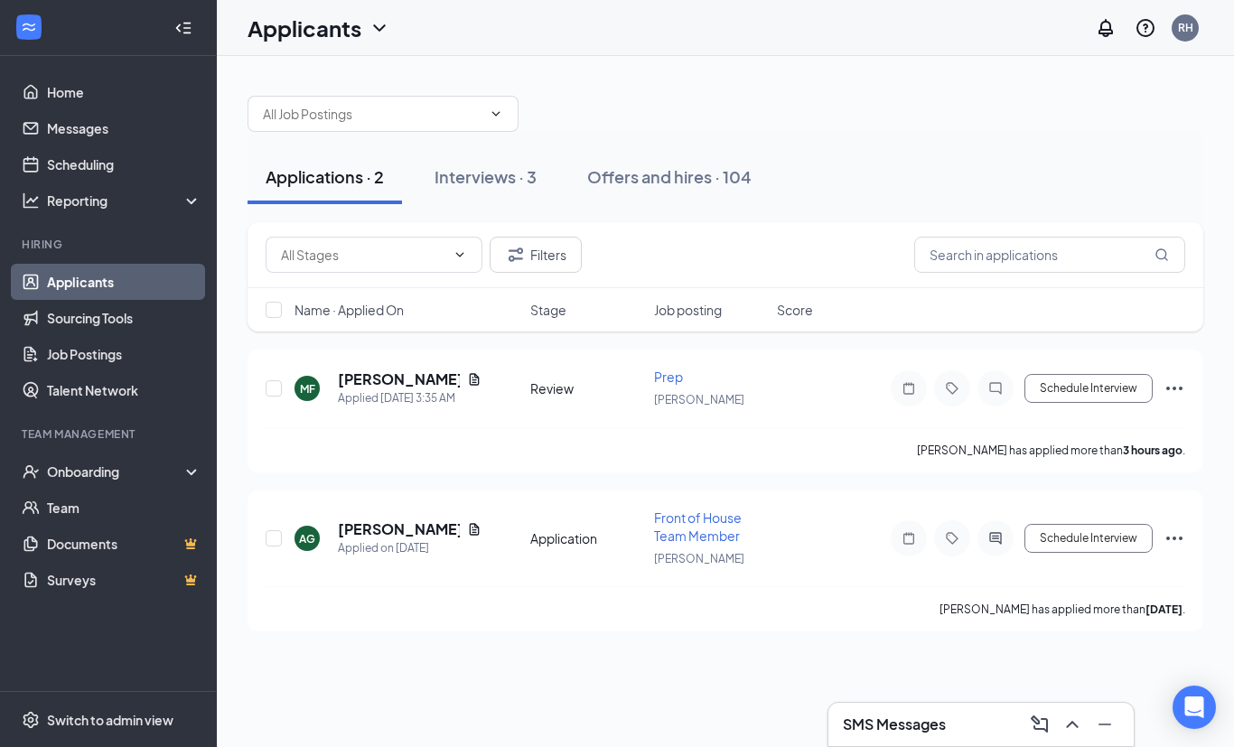
scroll to position [36, 0]
click at [102, 146] on link "Scheduling" at bounding box center [124, 164] width 154 height 36
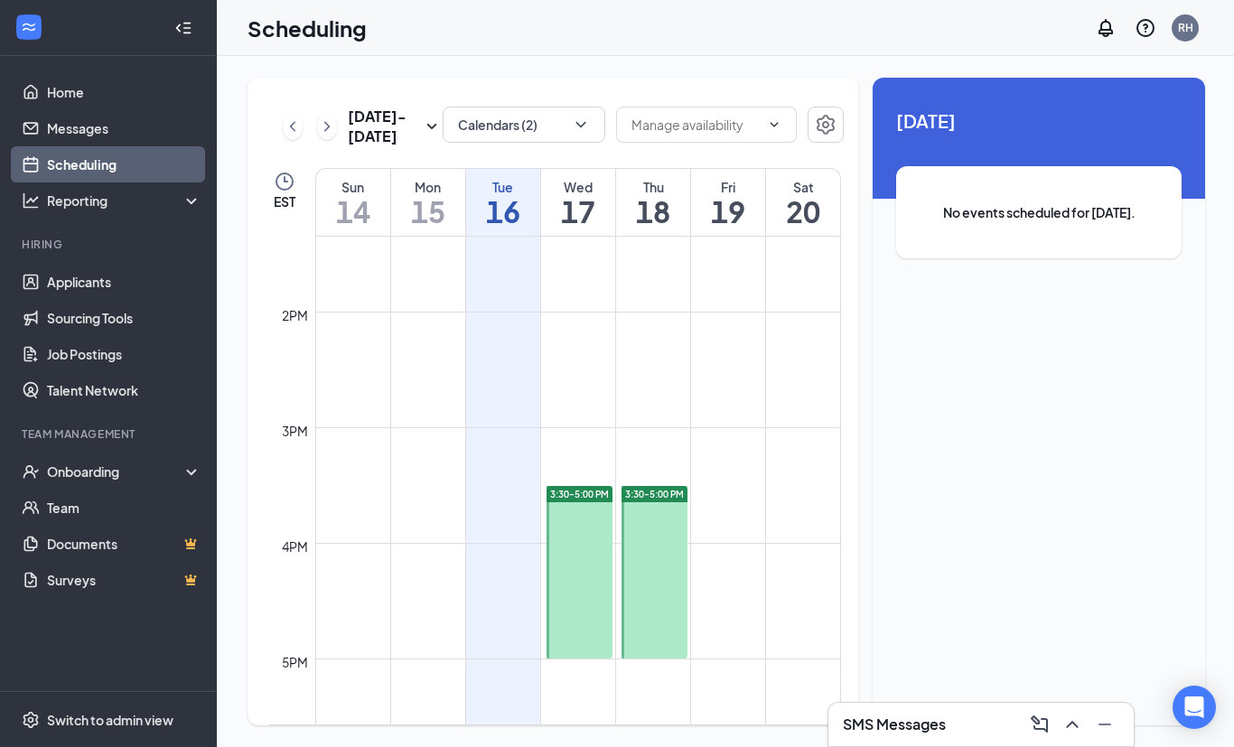
scroll to position [1551, 0]
click at [113, 264] on link "Applicants" at bounding box center [124, 282] width 154 height 36
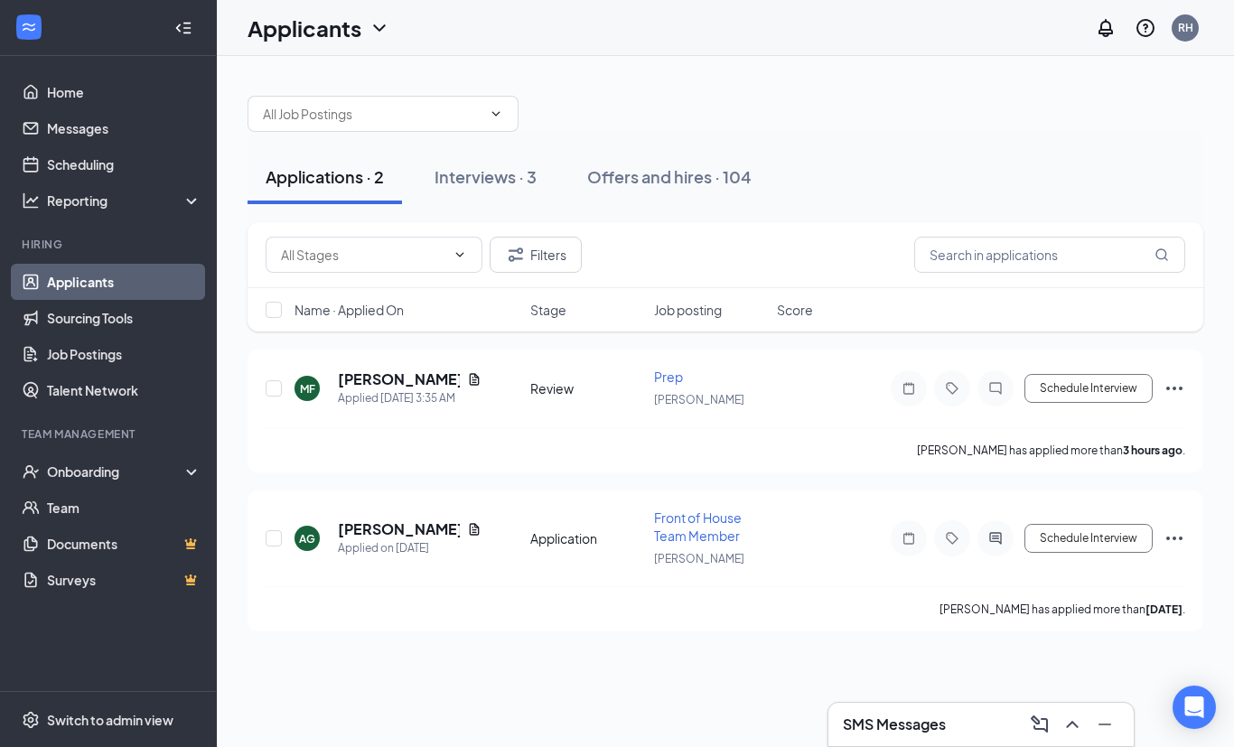
click at [1078, 524] on button "Schedule Interview" at bounding box center [1088, 538] width 128 height 29
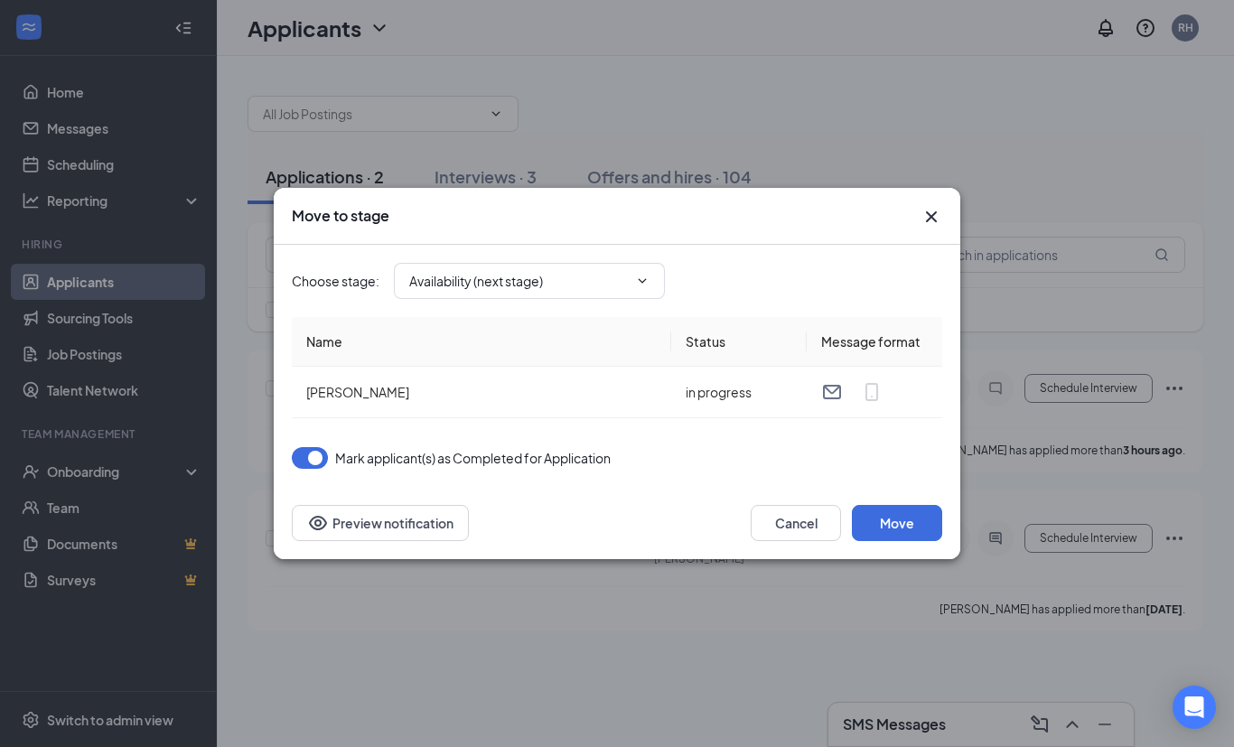
click at [612, 291] on input "Availability (next stage)" at bounding box center [518, 281] width 219 height 20
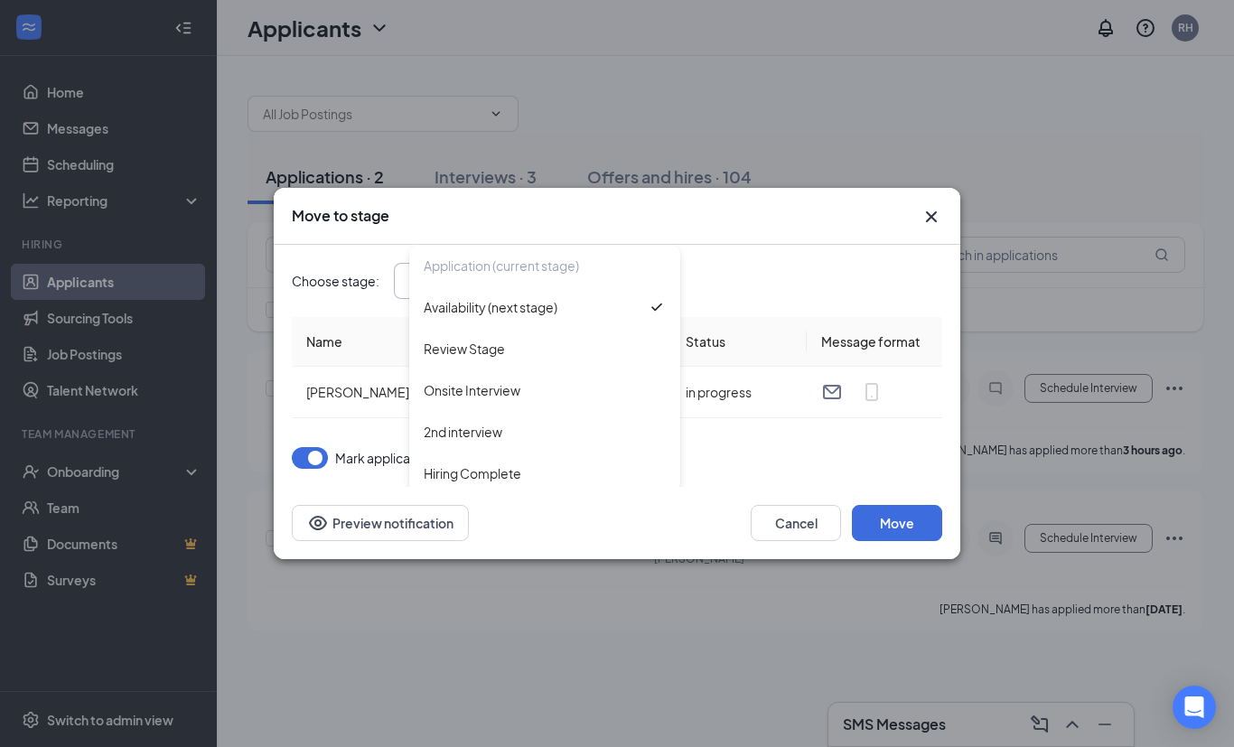
click at [503, 400] on div "Onsite Interview" at bounding box center [472, 390] width 97 height 20
type input "Onsite Interview"
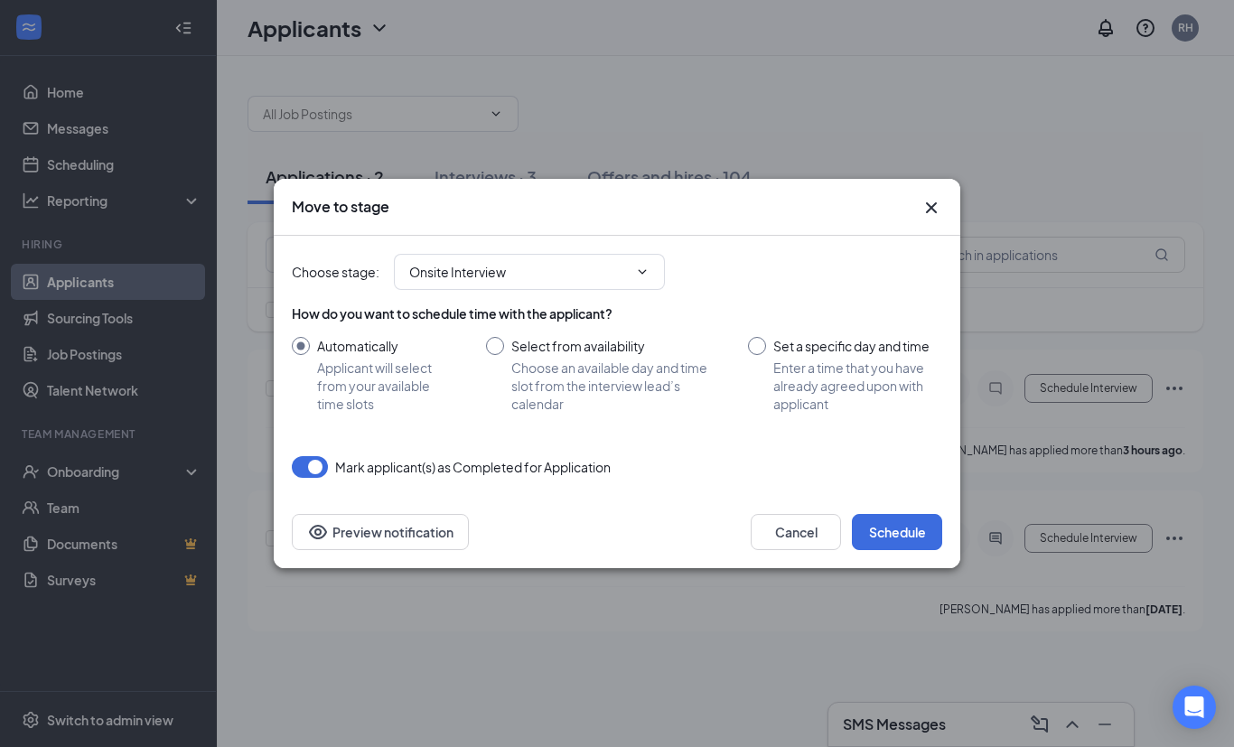
click at [894, 550] on button "Schedule" at bounding box center [897, 532] width 90 height 36
